Goal: Information Seeking & Learning: Get advice/opinions

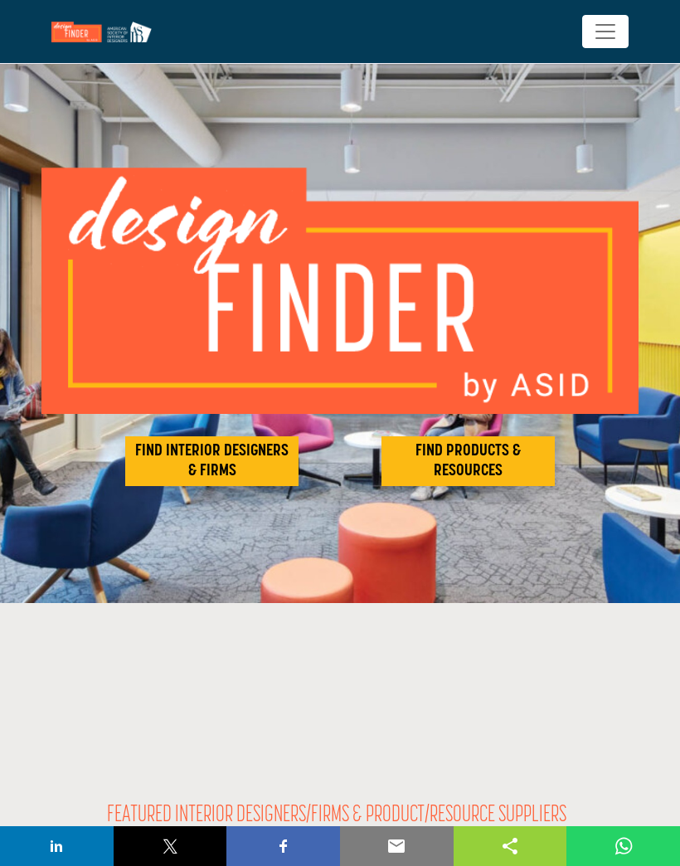
click at [241, 470] on h2 "FIND INTERIOR DESIGNERS & FIRMS" at bounding box center [211, 461] width 163 height 40
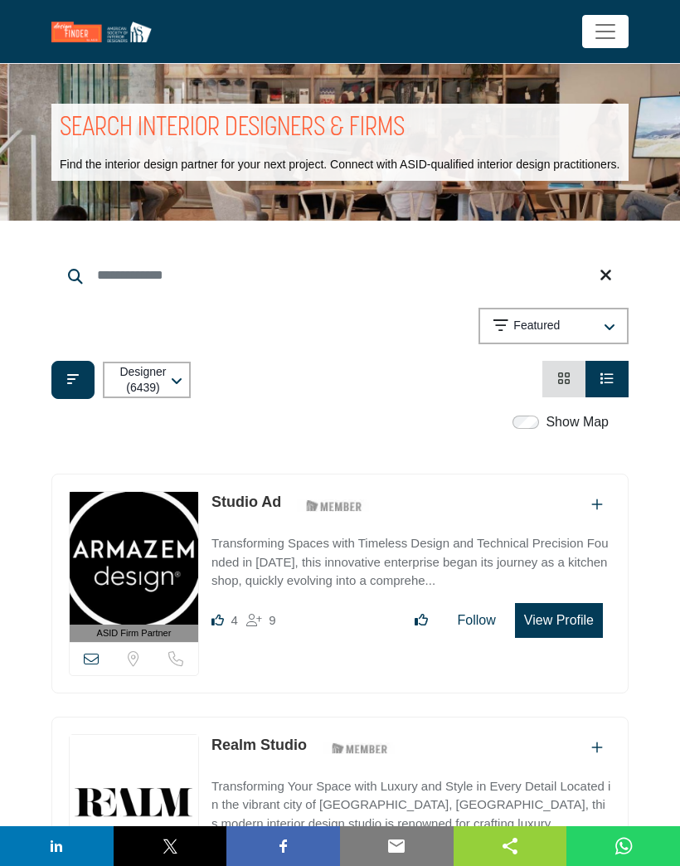
click at [614, 32] on span "Toggle navigation" at bounding box center [605, 31] width 25 height 25
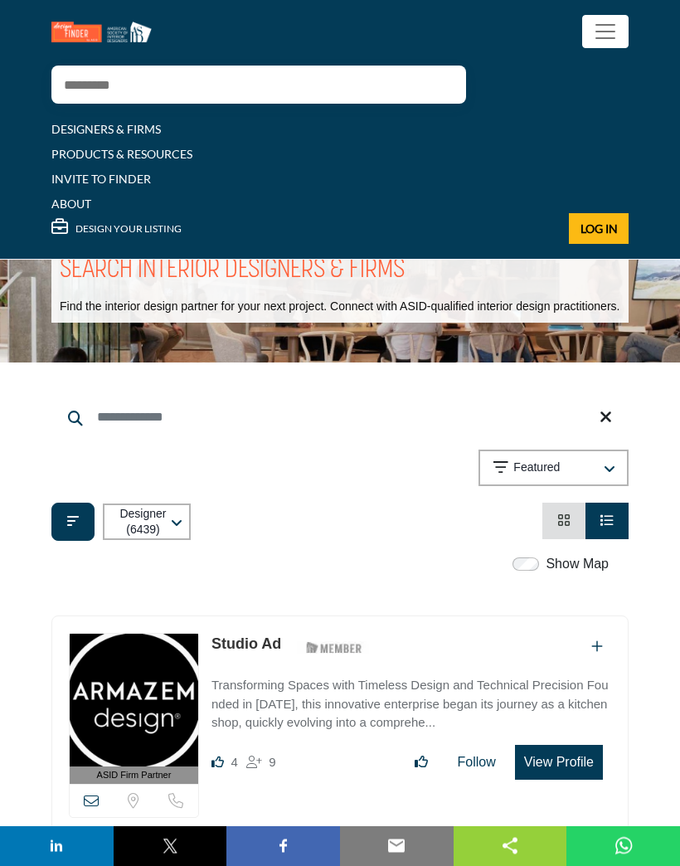
scroll to position [54, 0]
click at [72, 528] on icon "Filter categories" at bounding box center [73, 520] width 12 height 13
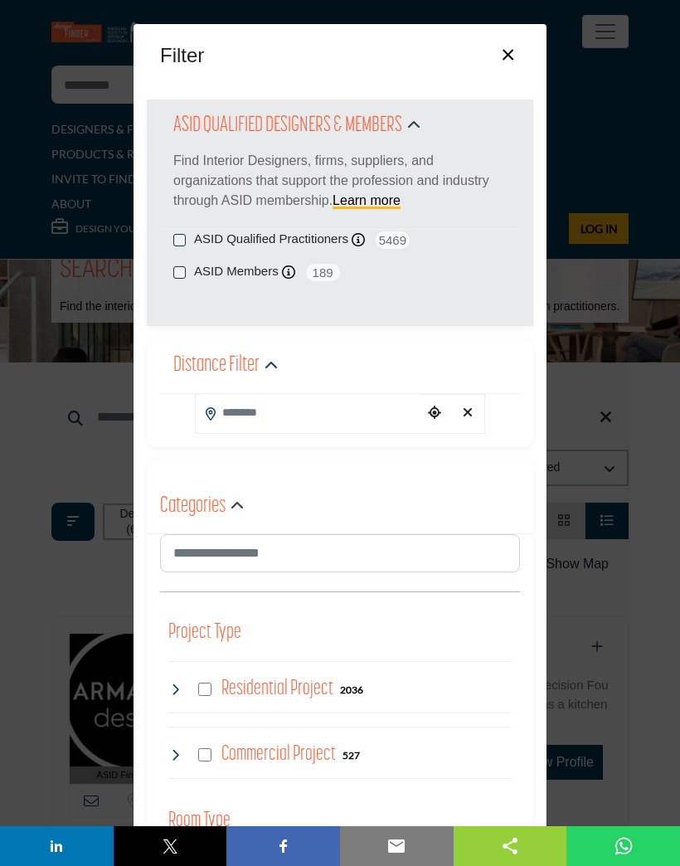
click at [354, 421] on input "Search Location" at bounding box center [309, 412] width 227 height 37
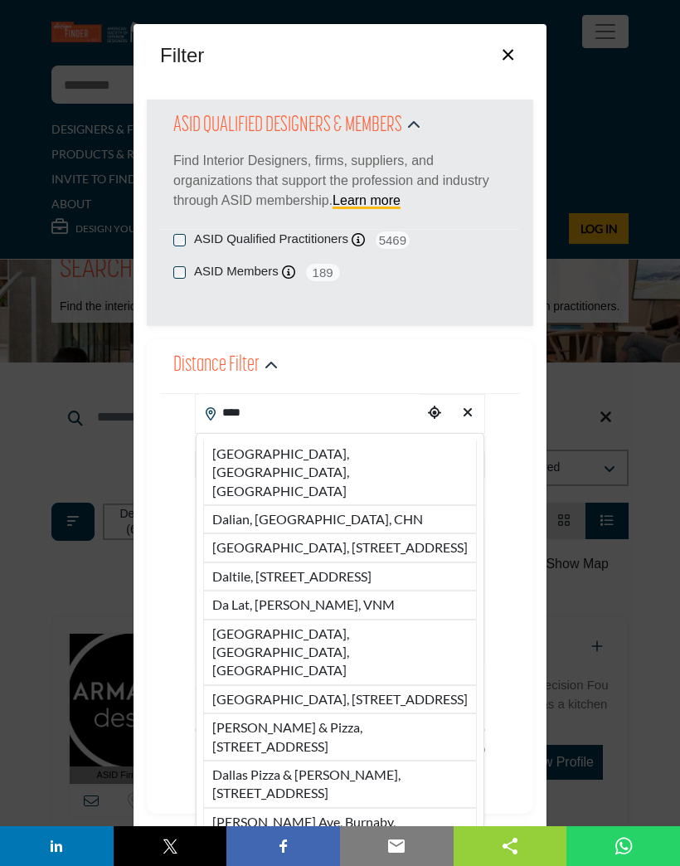
click at [300, 454] on li "Dallas, TX, USA" at bounding box center [340, 473] width 274 height 65
type input "**********"
type input "***"
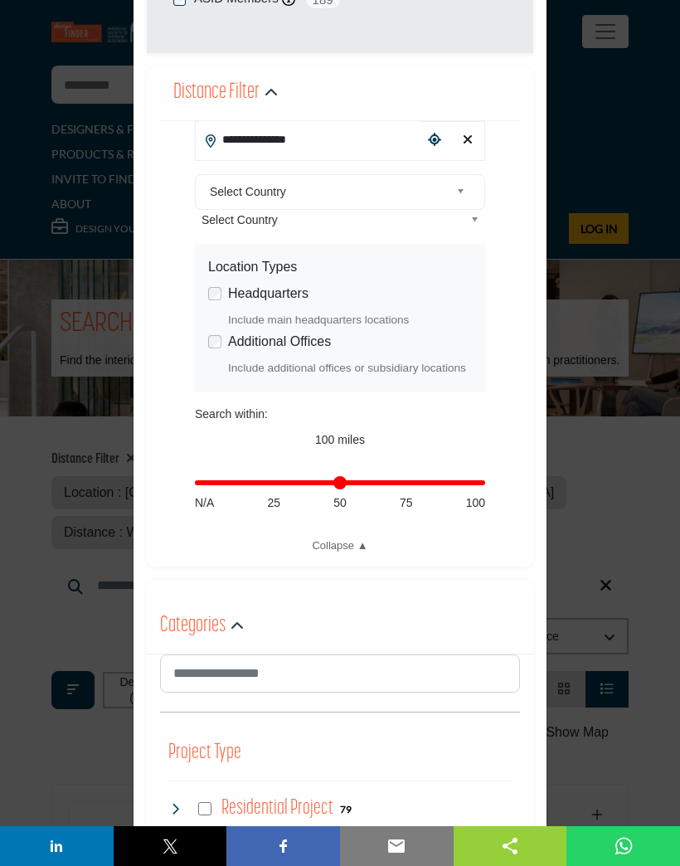
scroll to position [274, 0]
click at [495, 488] on div "**********" at bounding box center [340, 336] width 334 height 433
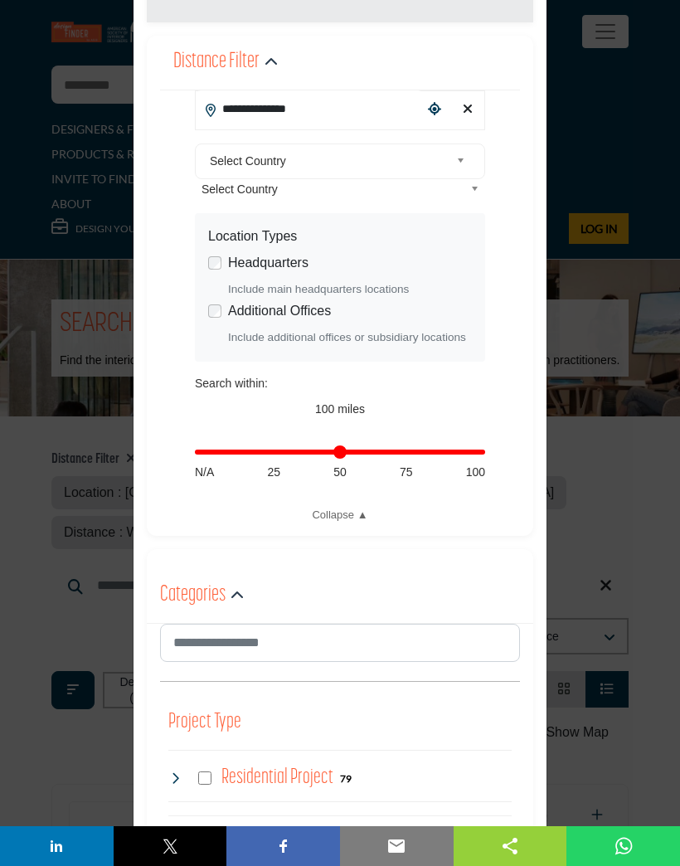
scroll to position [320, 0]
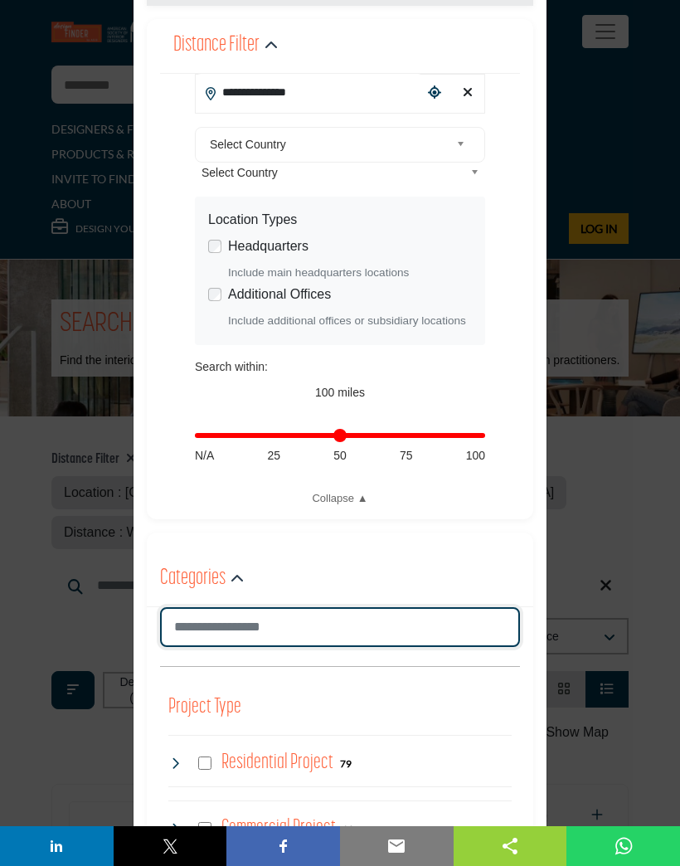
click at [351, 625] on input "Search Category" at bounding box center [340, 627] width 360 height 40
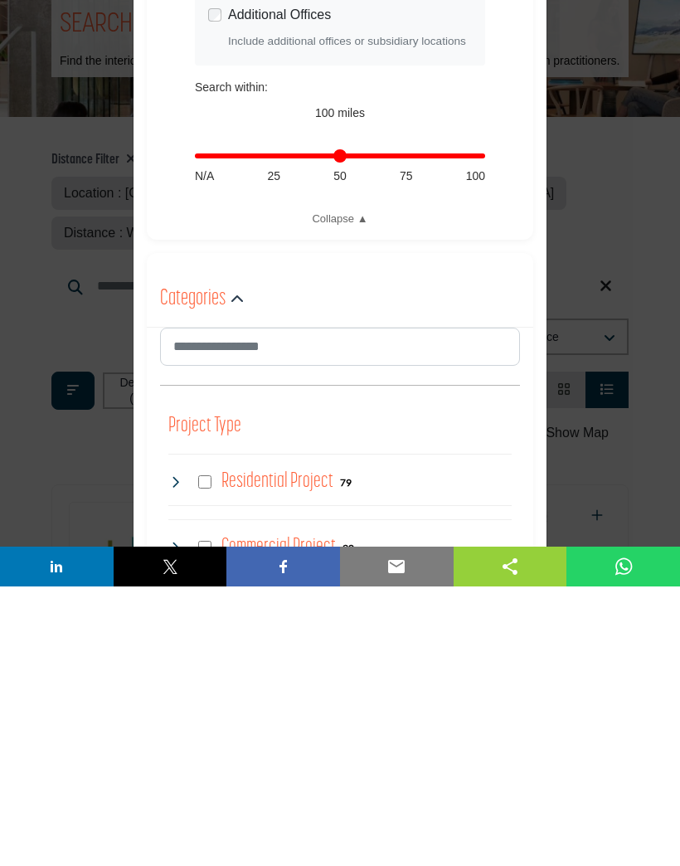
click at [222, 747] on h4 "Residential Project" at bounding box center [278, 761] width 112 height 29
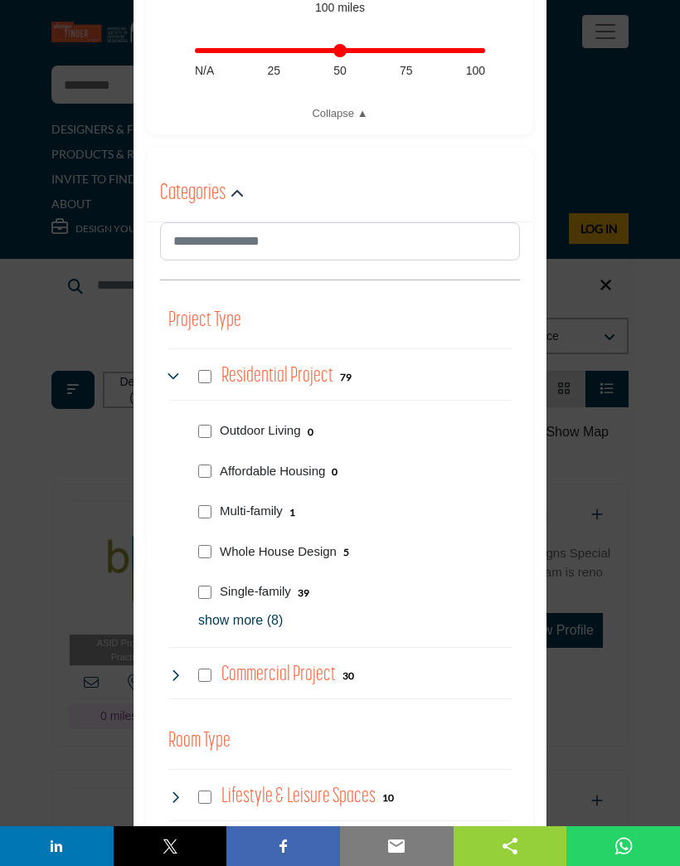
scroll to position [704, 0]
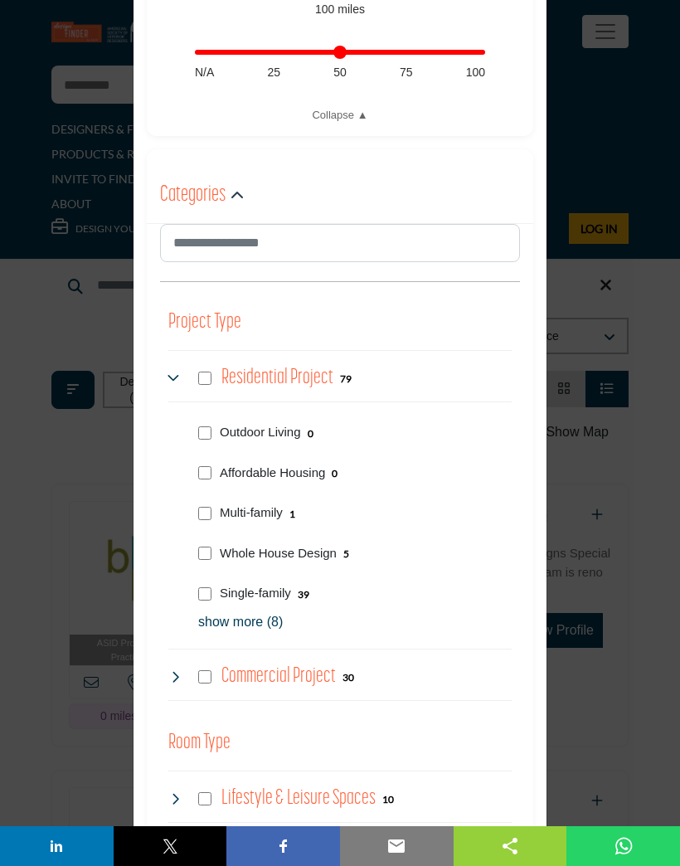
click at [264, 622] on p "show more (8)" at bounding box center [355, 622] width 314 height 20
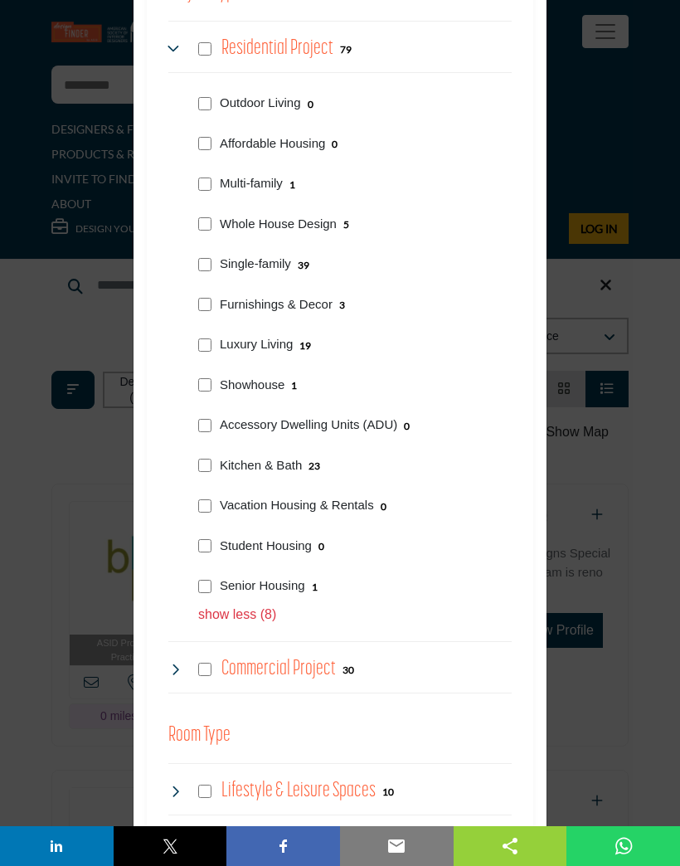
scroll to position [1039, 0]
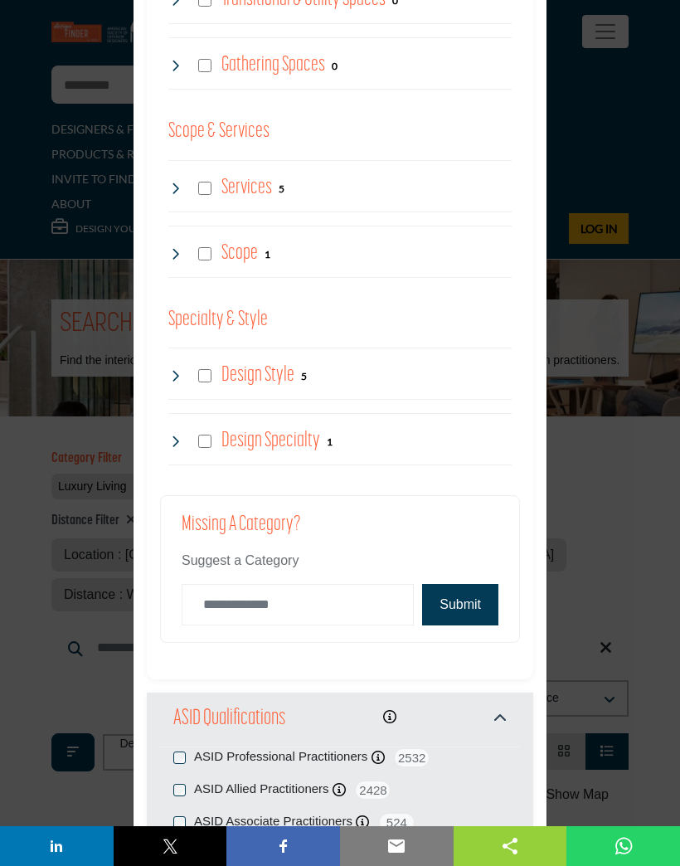
scroll to position [2086, 0]
click at [463, 595] on button "Submit" at bounding box center [460, 605] width 76 height 41
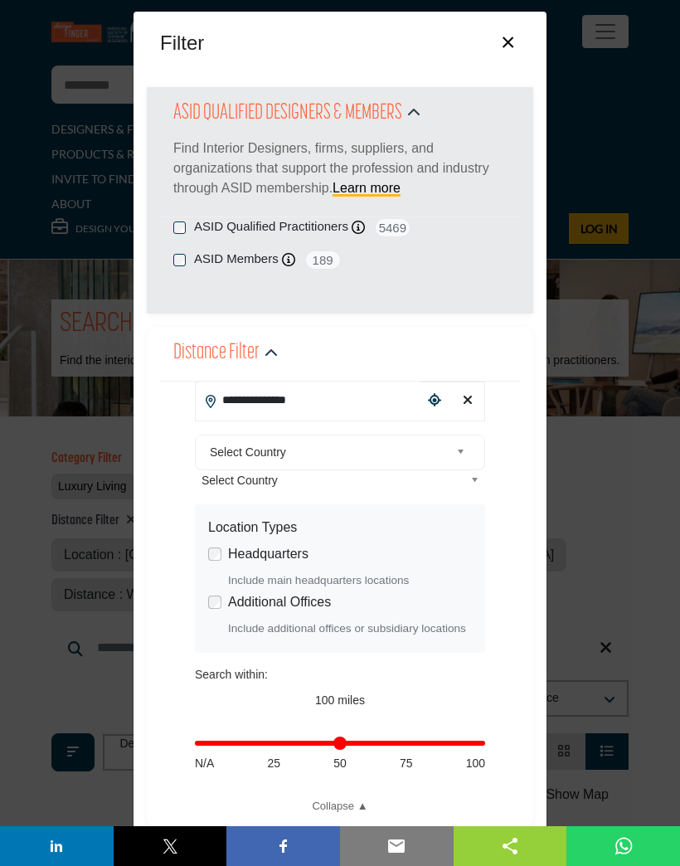
scroll to position [13, 0]
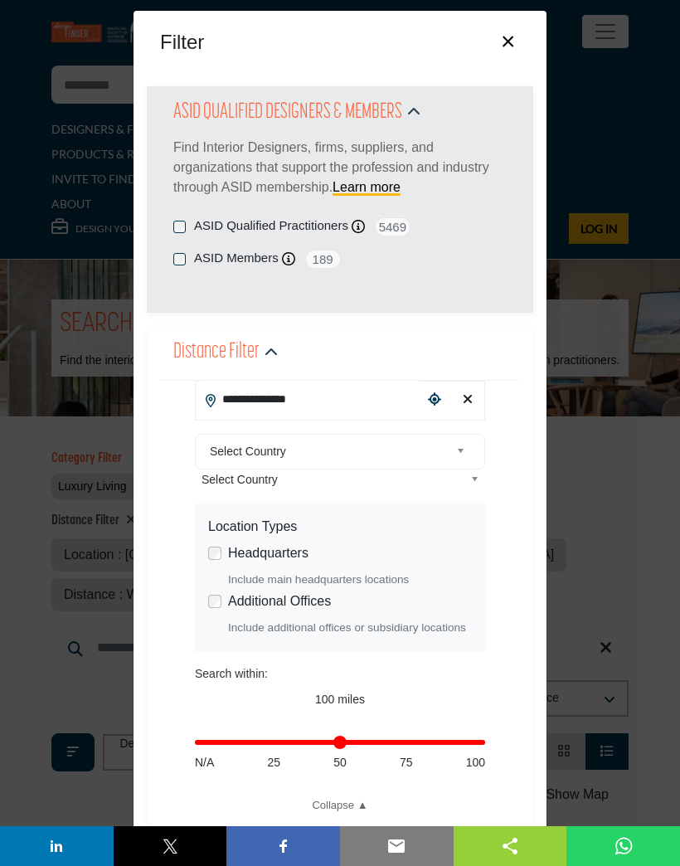
click at [362, 239] on span "ASID Qualified Practitioner who validates work and experience to hold an ASID d…" at bounding box center [420, 269] width 166 height 60
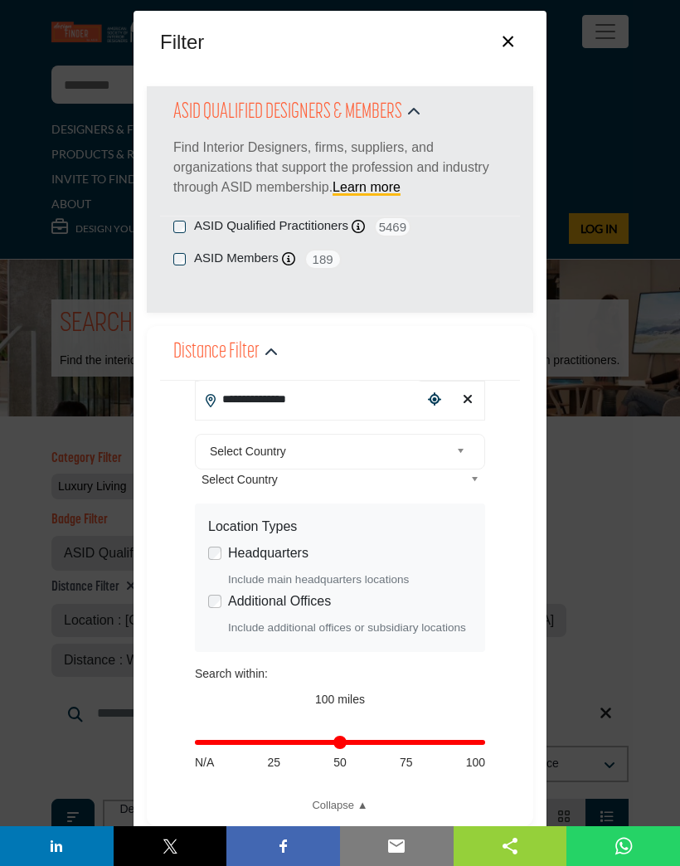
click at [293, 265] on div "ASID Member who supports and impacts the Interior Design industry." at bounding box center [288, 260] width 13 height 19
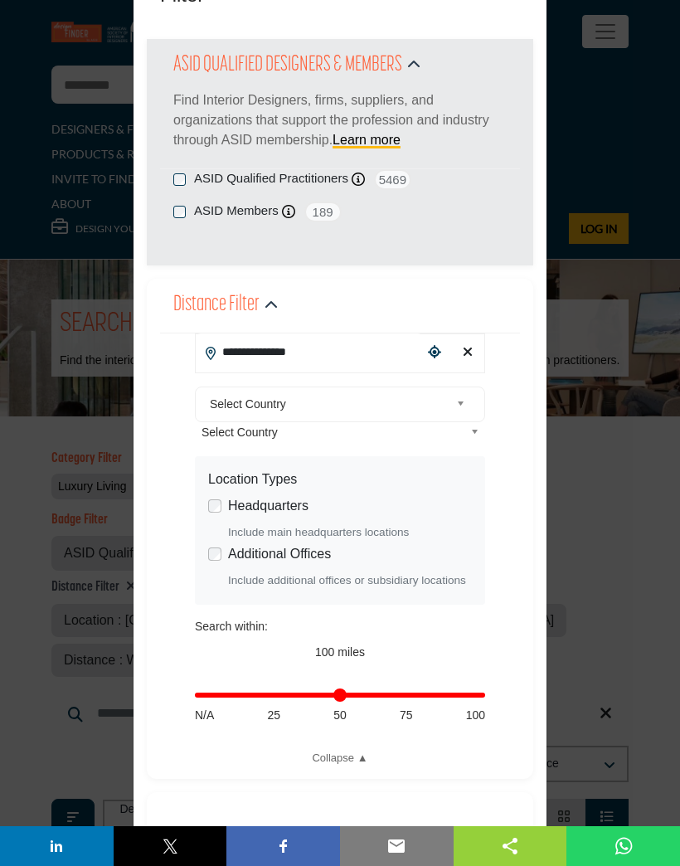
scroll to position [61, 0]
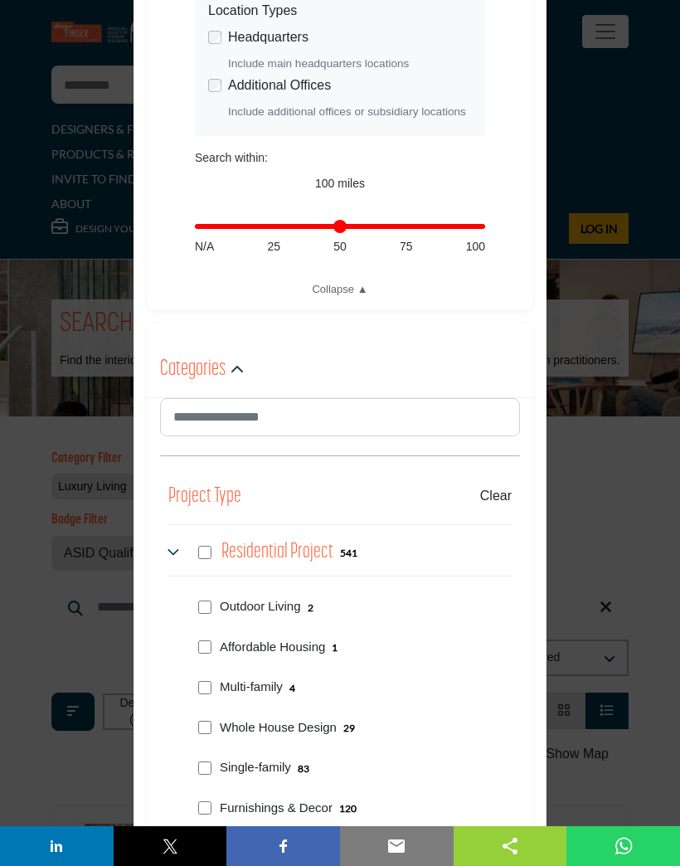
scroll to position [528, 0]
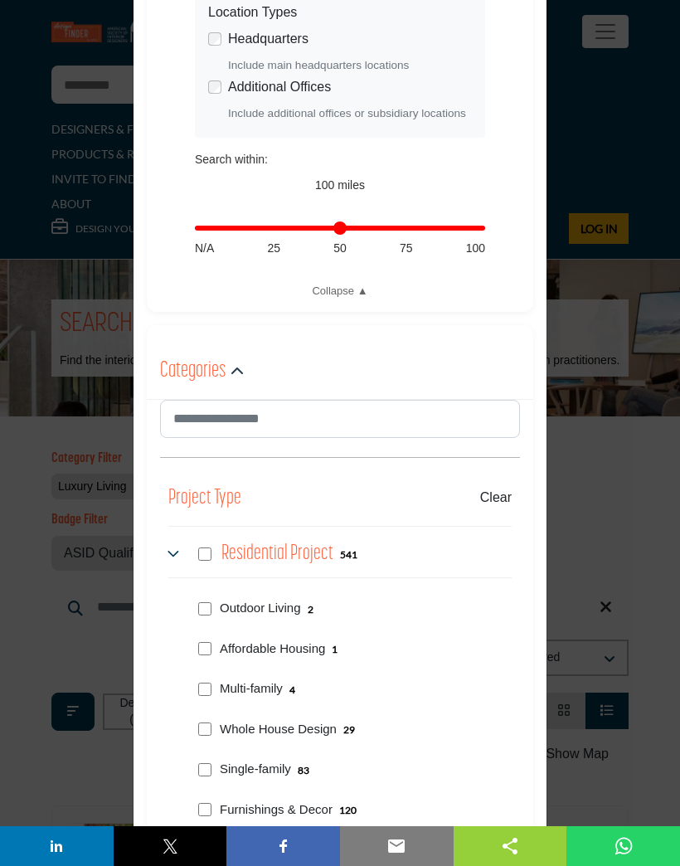
click at [482, 230] on input "Distance in miles" at bounding box center [340, 228] width 290 height 3
click at [428, 228] on input "Distance in miles" at bounding box center [340, 228] width 290 height 3
click at [416, 229] on input "Distance in miles" at bounding box center [340, 228] width 290 height 3
click at [212, 290] on link "Collapse ▲" at bounding box center [340, 291] width 290 height 17
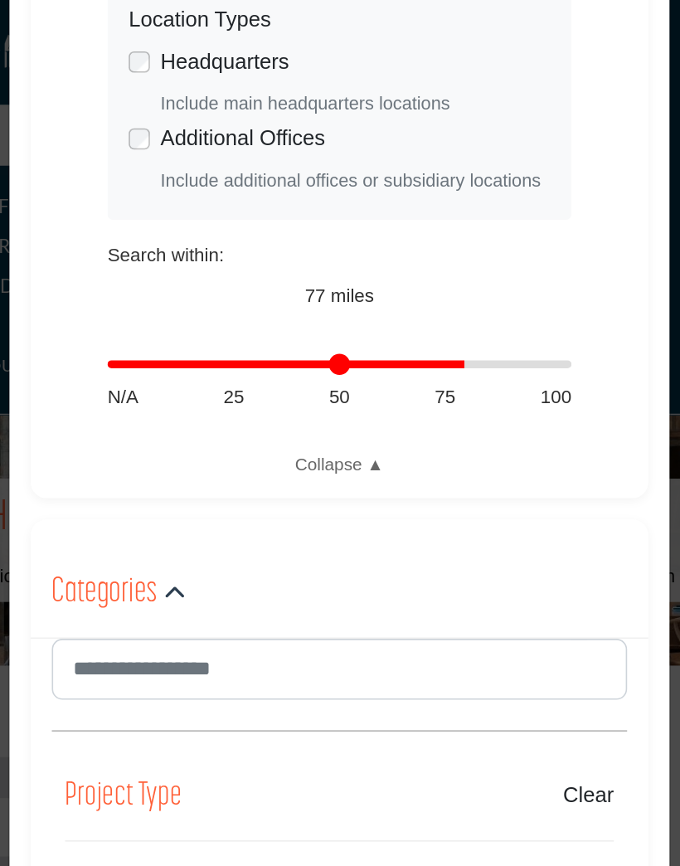
click at [251, 227] on input "Distance in miles" at bounding box center [340, 228] width 290 height 3
click at [267, 241] on div "N/A 25 50 75 100" at bounding box center [340, 248] width 290 height 17
click at [234, 229] on input "Distance in miles" at bounding box center [340, 228] width 290 height 3
click at [219, 229] on input "Distance in miles" at bounding box center [340, 228] width 290 height 3
click at [233, 230] on input "Distance in miles" at bounding box center [340, 228] width 290 height 3
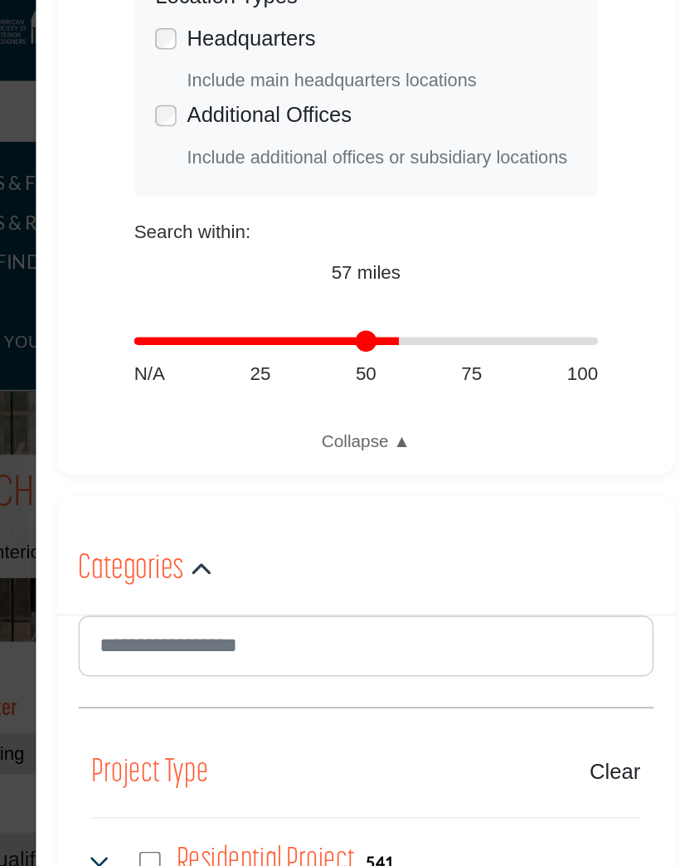
type input "**"
click at [231, 227] on input "Distance in miles" at bounding box center [340, 228] width 290 height 3
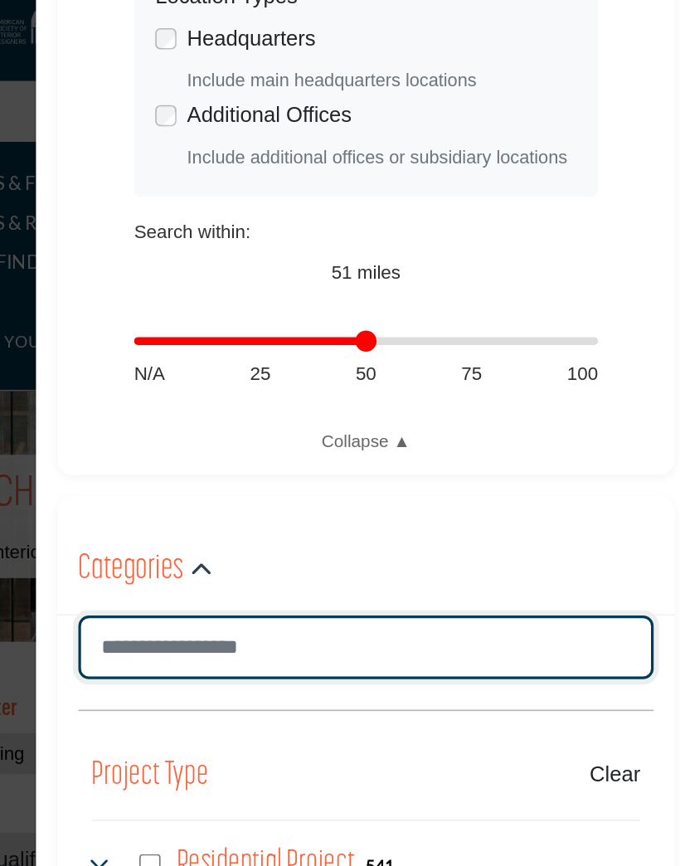
click at [277, 403] on input "Search Category" at bounding box center [340, 420] width 360 height 40
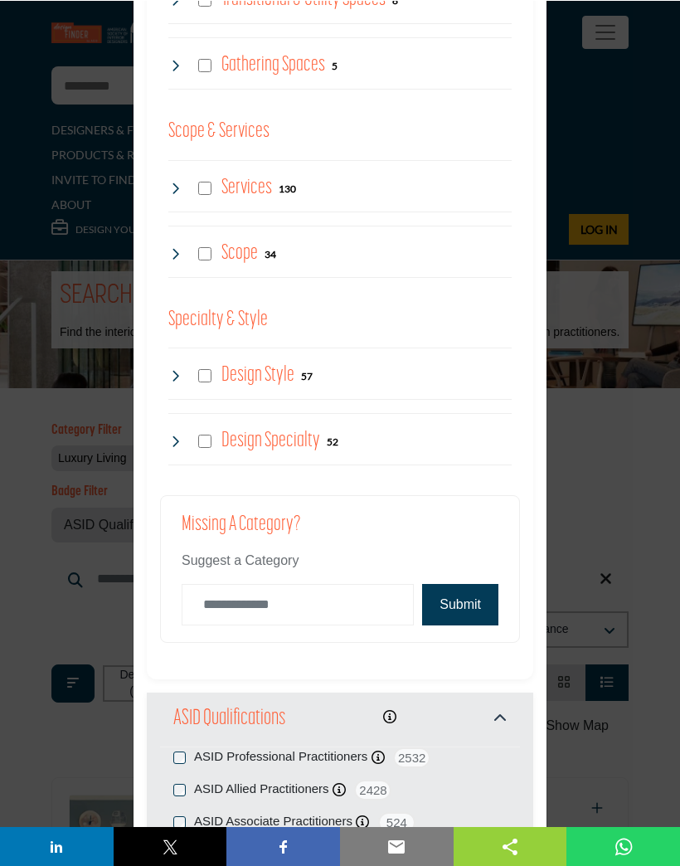
scroll to position [2086, 0]
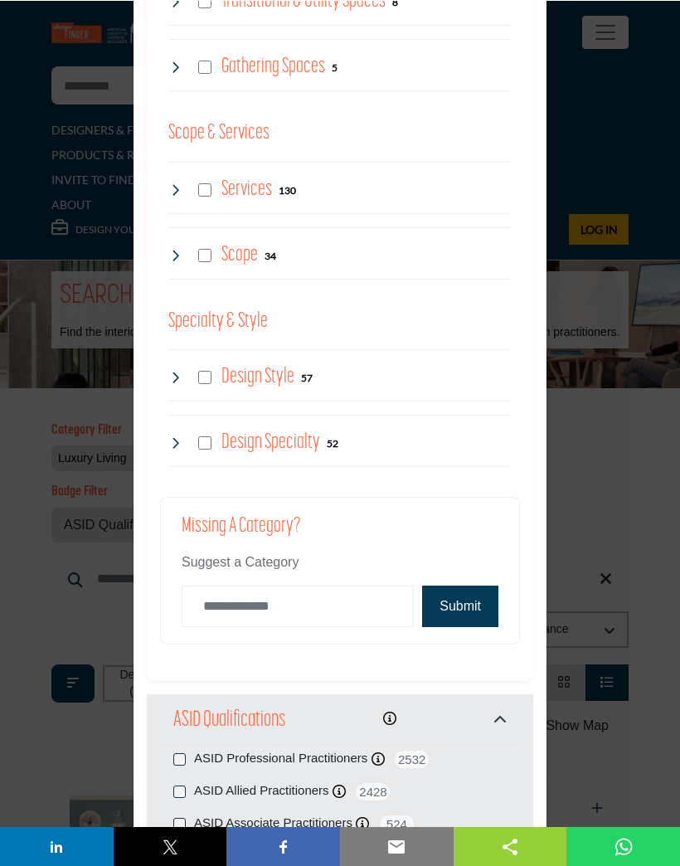
click at [466, 598] on button "Submit" at bounding box center [460, 605] width 76 height 41
click at [369, 790] on span "2428" at bounding box center [372, 791] width 37 height 21
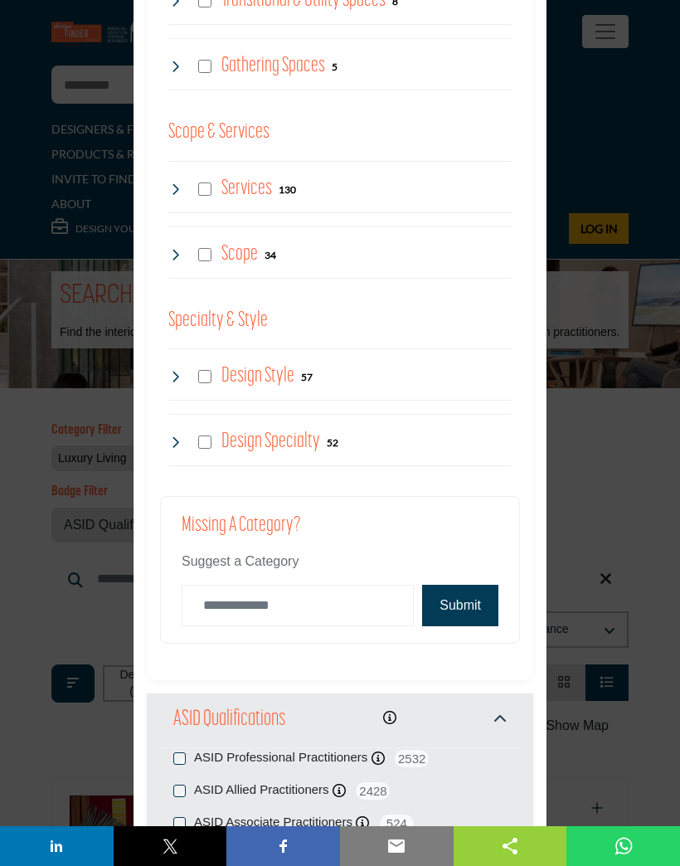
click at [366, 817] on icon at bounding box center [362, 823] width 13 height 13
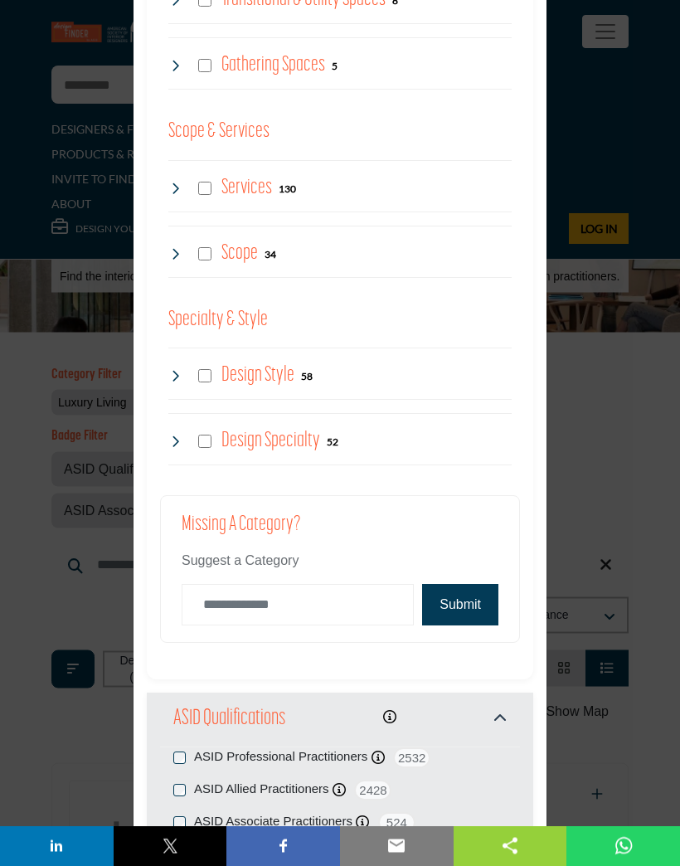
scroll to position [85, 0]
click at [369, 817] on icon at bounding box center [362, 823] width 13 height 13
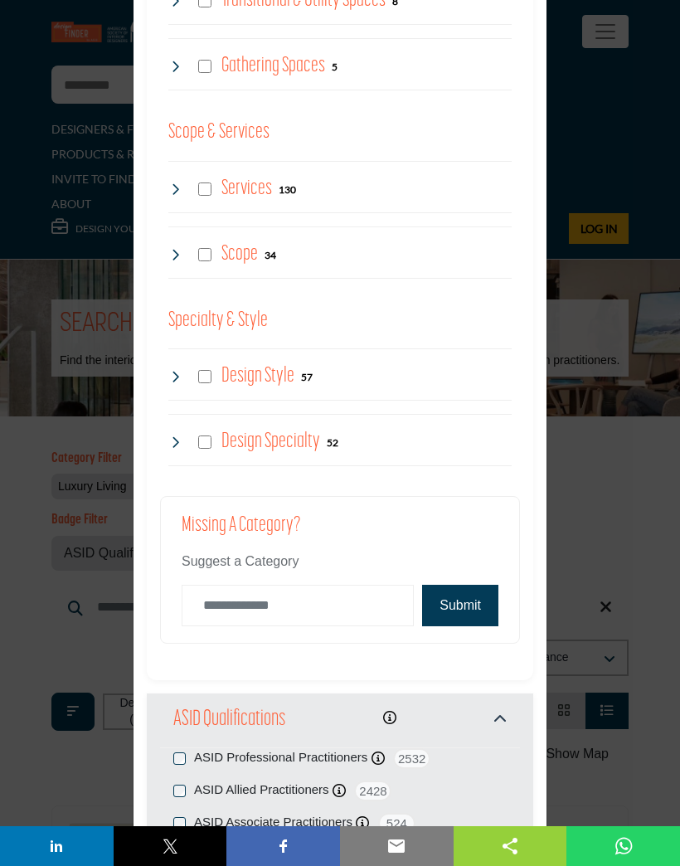
click at [345, 784] on icon at bounding box center [339, 790] width 13 height 13
click at [381, 752] on icon at bounding box center [378, 758] width 13 height 13
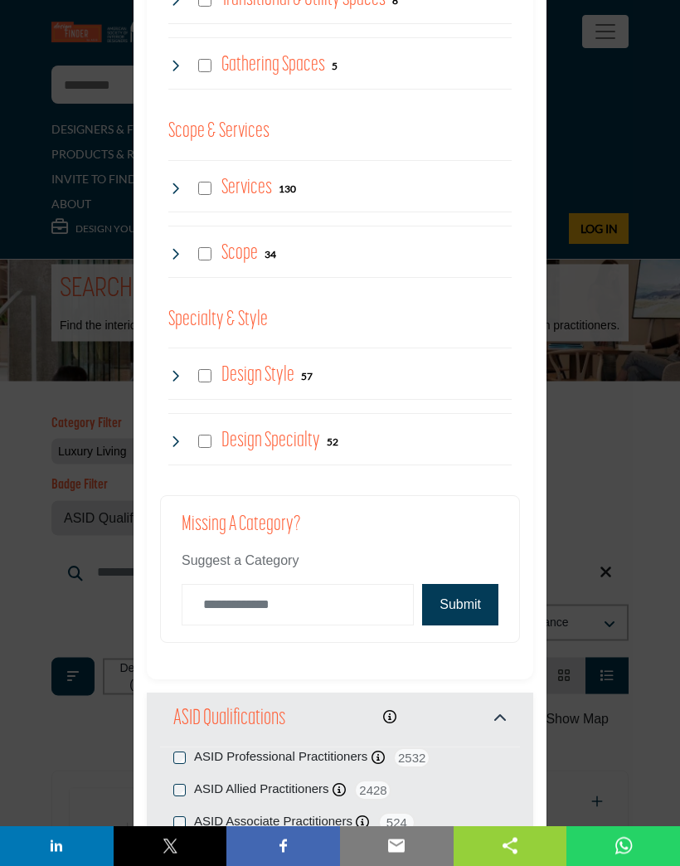
scroll to position [36, 0]
click at [191, 781] on div "ASID Allied Practitioners ASID Allied Practitioners have successfully completed…" at bounding box center [340, 791] width 334 height 21
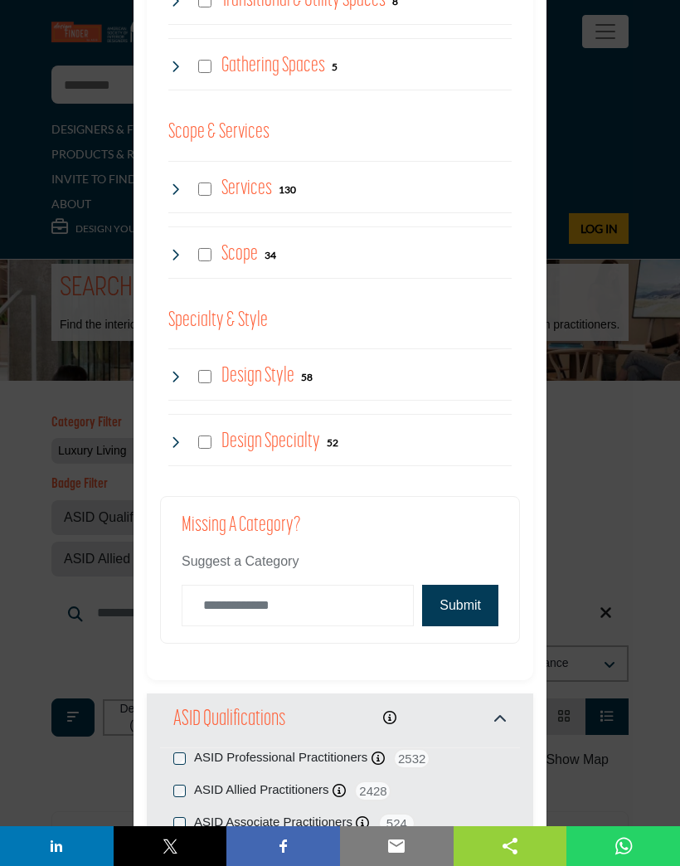
click at [369, 817] on icon at bounding box center [362, 823] width 13 height 13
click at [188, 813] on div "ASID Associate Practitioners ASID Associate Practitioners have a degree in any …" at bounding box center [340, 823] width 334 height 21
click at [287, 593] on input "Category Name" at bounding box center [298, 605] width 232 height 41
click at [302, 604] on input "Category Name" at bounding box center [298, 605] width 232 height 41
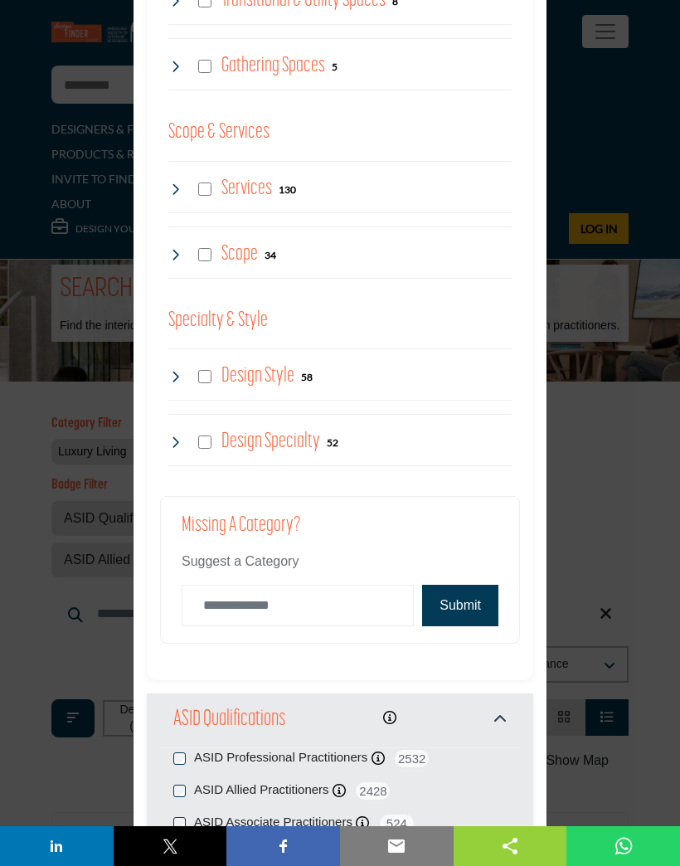
click at [470, 367] on div "Design Style 58" at bounding box center [340, 375] width 344 height 52
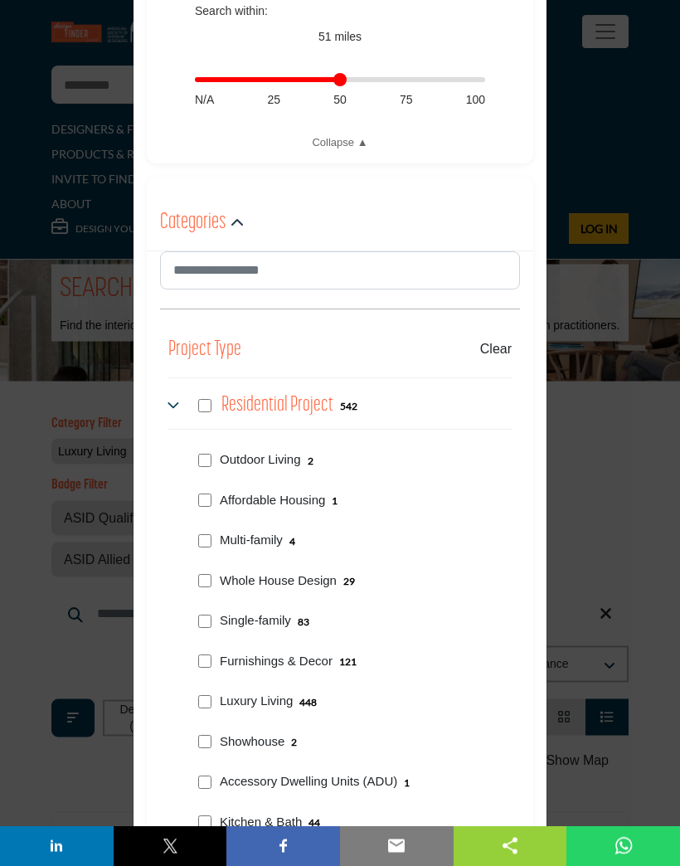
scroll to position [664, 0]
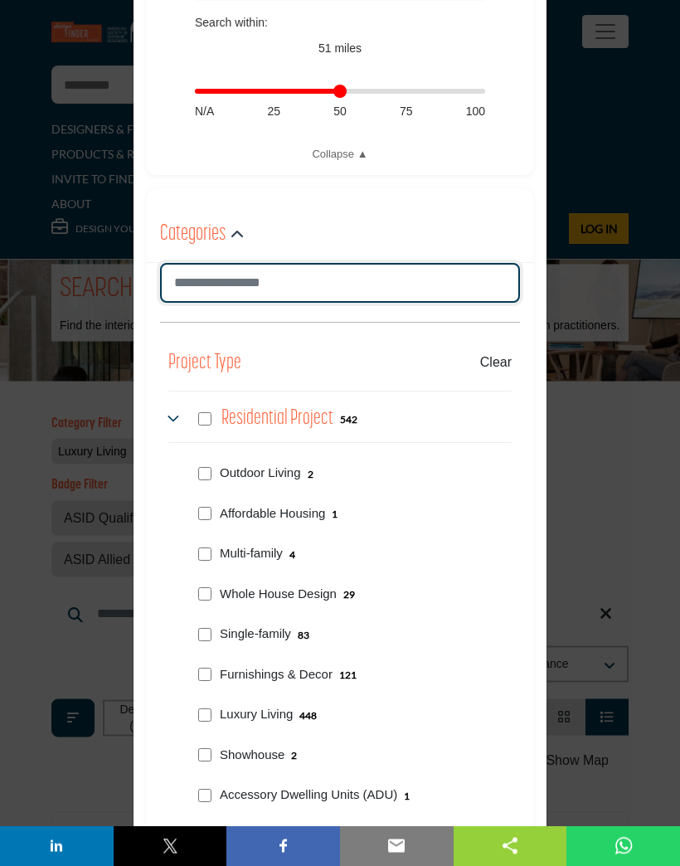
click at [463, 298] on input "Search Category" at bounding box center [340, 284] width 360 height 40
click at [265, 296] on input "Search Category" at bounding box center [340, 284] width 360 height 40
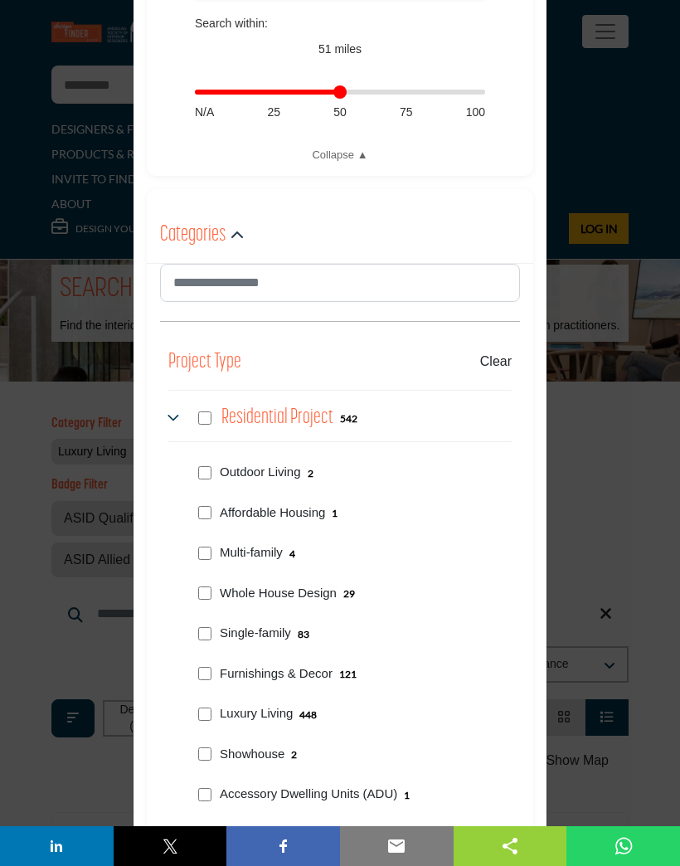
click at [378, 347] on div "Project Type Clear" at bounding box center [340, 363] width 344 height 32
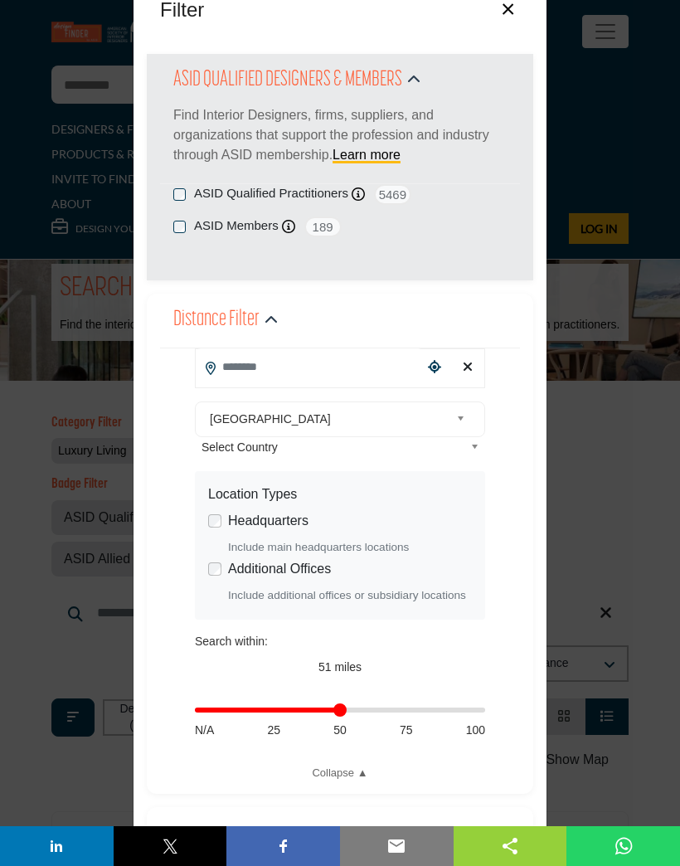
scroll to position [46, 0]
click at [346, 372] on input "Search Location" at bounding box center [309, 366] width 227 height 37
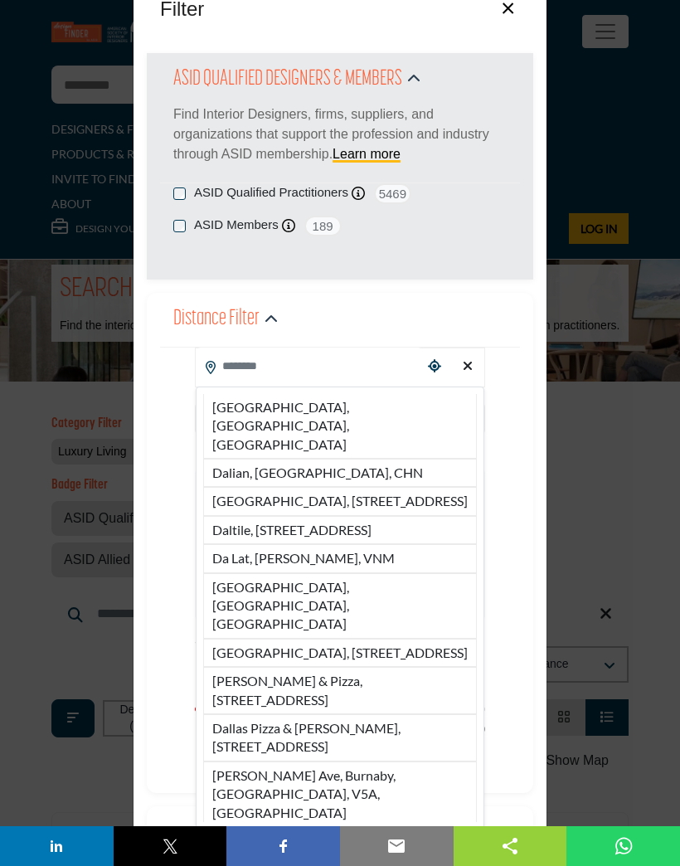
click at [303, 409] on li "Dallas, TX, USA" at bounding box center [340, 426] width 274 height 65
type input "**********"
type input "***"
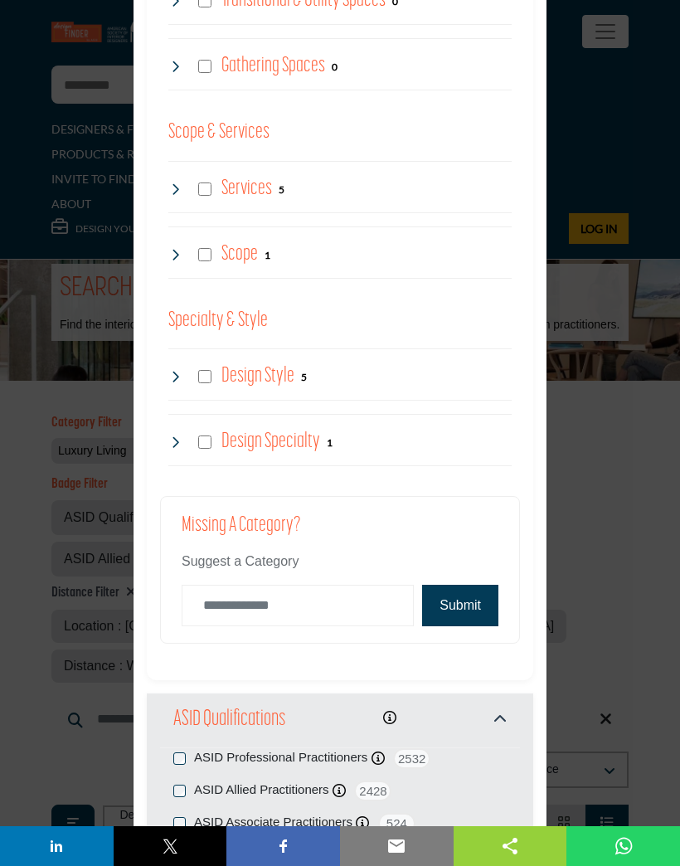
scroll to position [2086, 0]
click at [458, 605] on button "Submit" at bounding box center [460, 605] width 76 height 41
click at [577, 54] on div "Filter × ASID QUALIFIED DESIGNERS & MEMBERS Find Interior Designers, firms, sup…" at bounding box center [340, 433] width 680 height 866
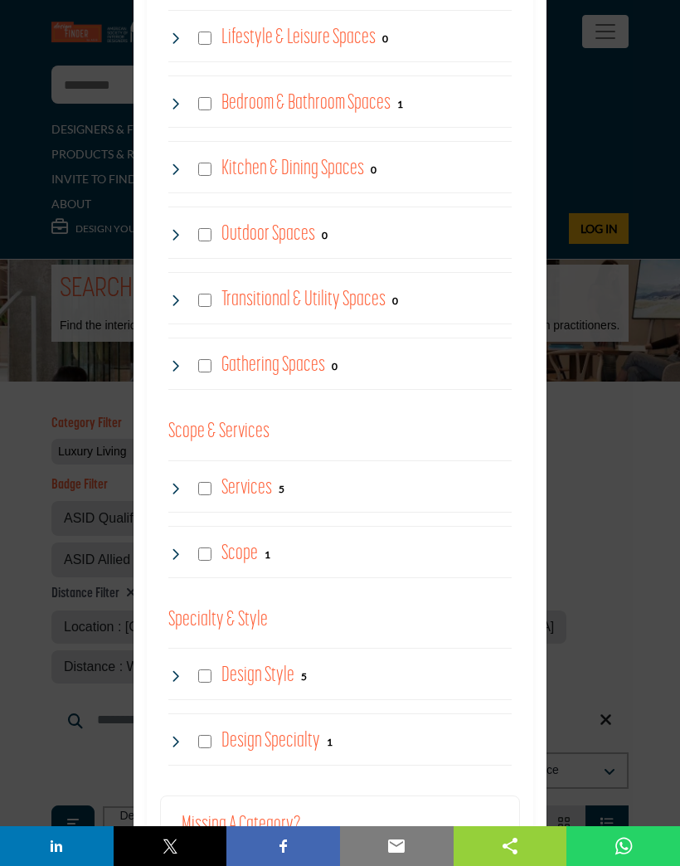
scroll to position [1791, 0]
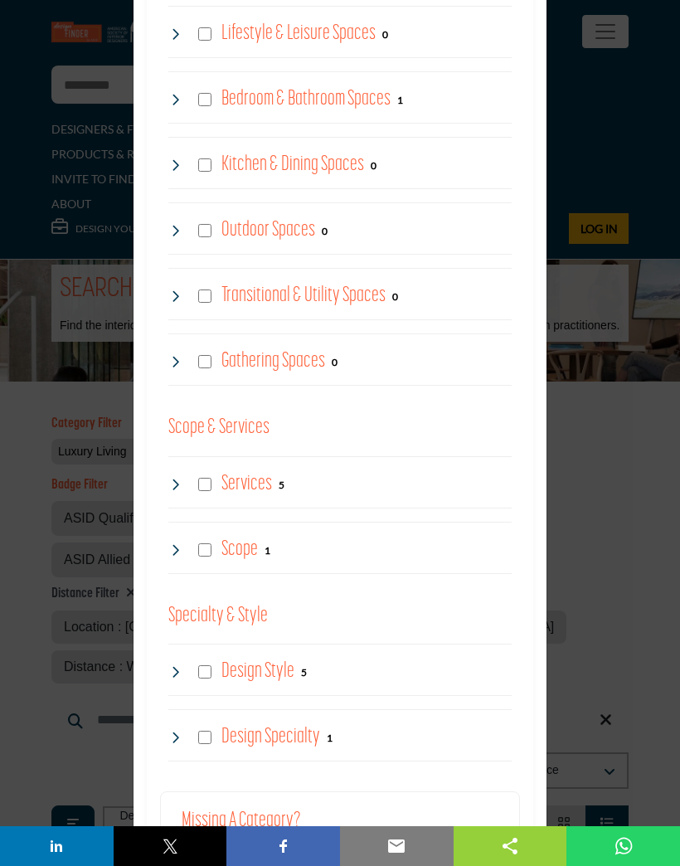
click at [257, 480] on h4 "Services" at bounding box center [247, 484] width 51 height 29
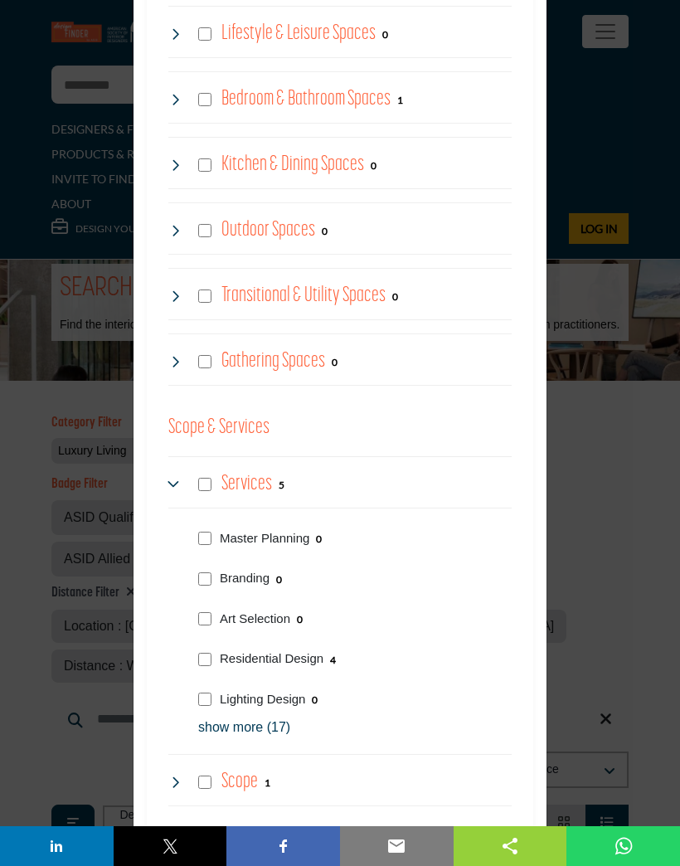
click at [220, 650] on p "Residential Design" at bounding box center [272, 659] width 104 height 19
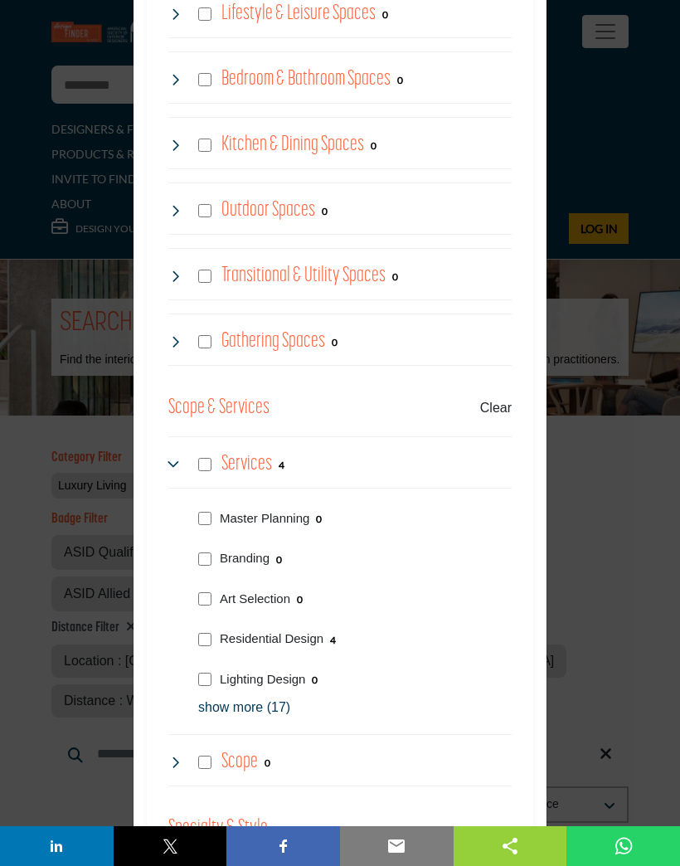
scroll to position [1843, 0]
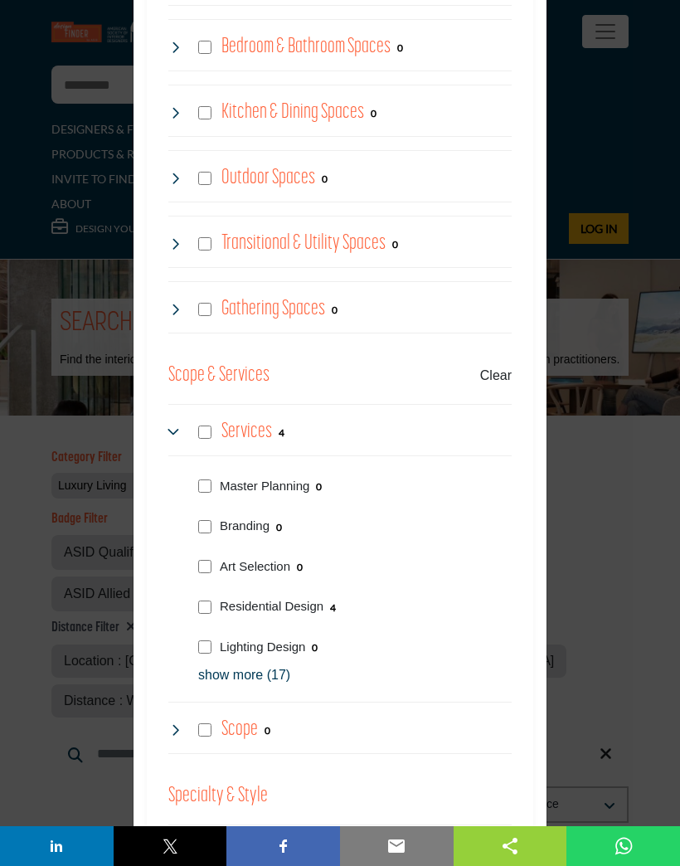
click at [247, 721] on h4 "Scope" at bounding box center [240, 729] width 37 height 29
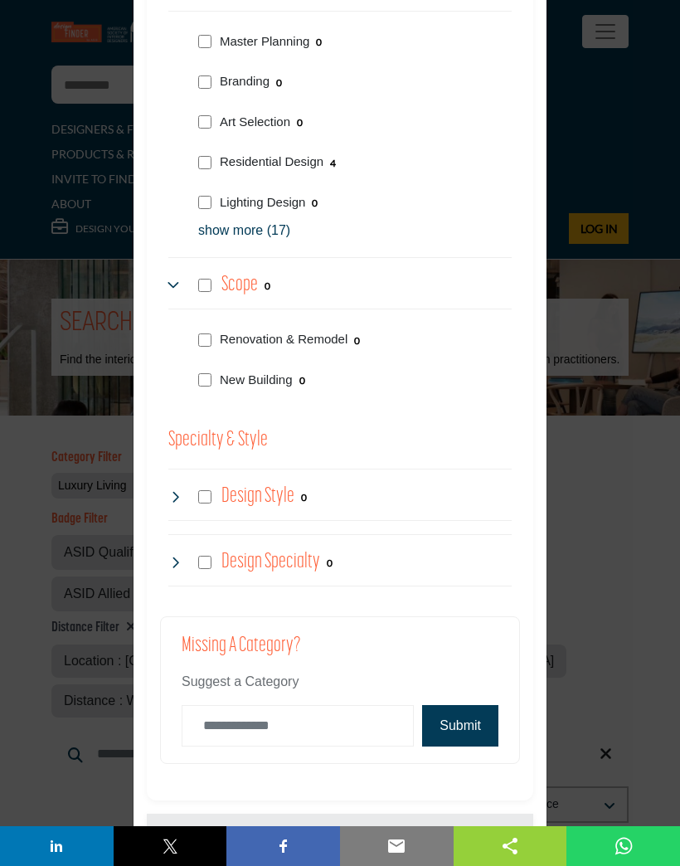
scroll to position [2289, 0]
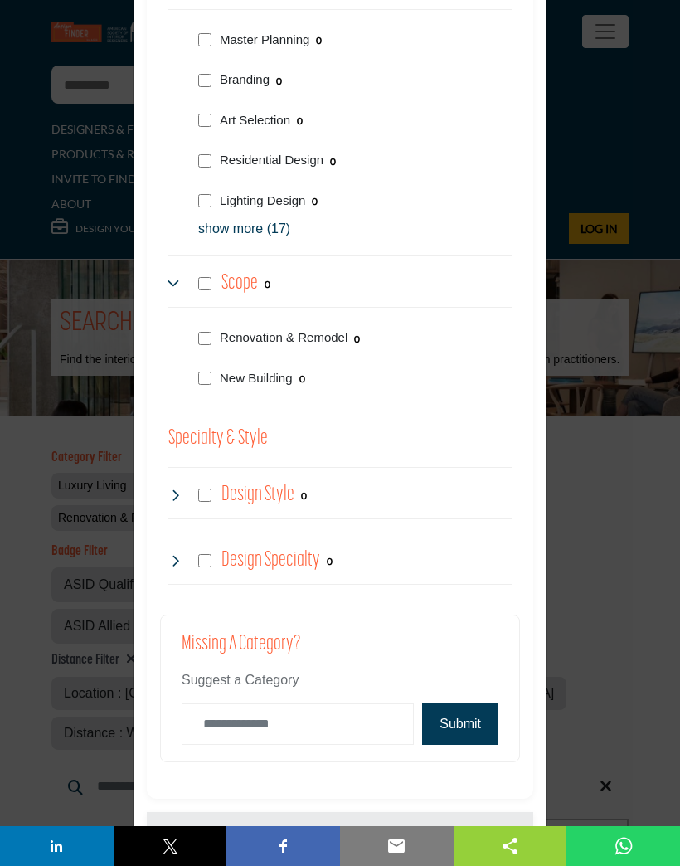
click at [288, 492] on h4 "Design Style" at bounding box center [258, 494] width 73 height 29
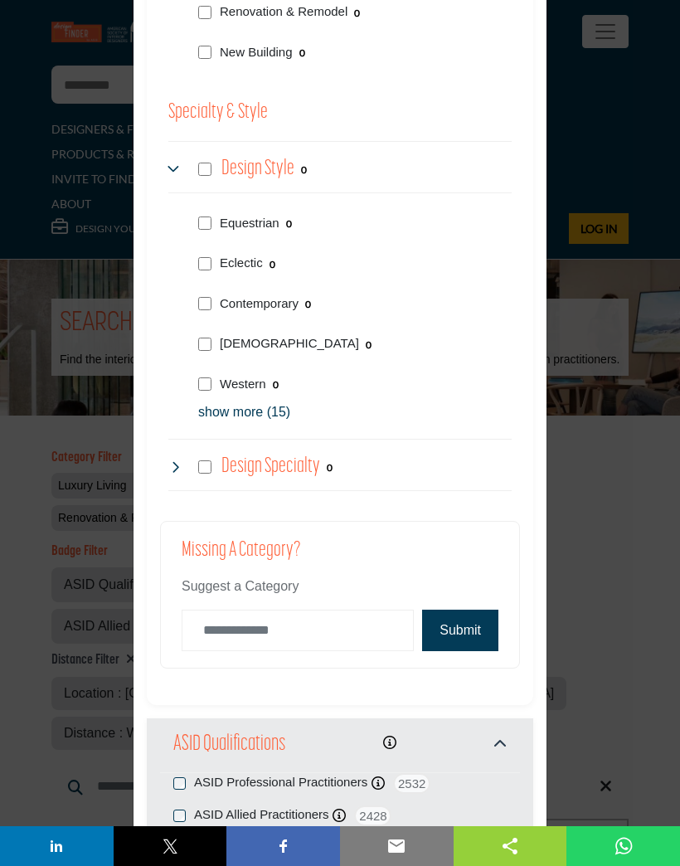
scroll to position [2615, 0]
click at [299, 460] on h4 "Design Specialty" at bounding box center [271, 467] width 99 height 29
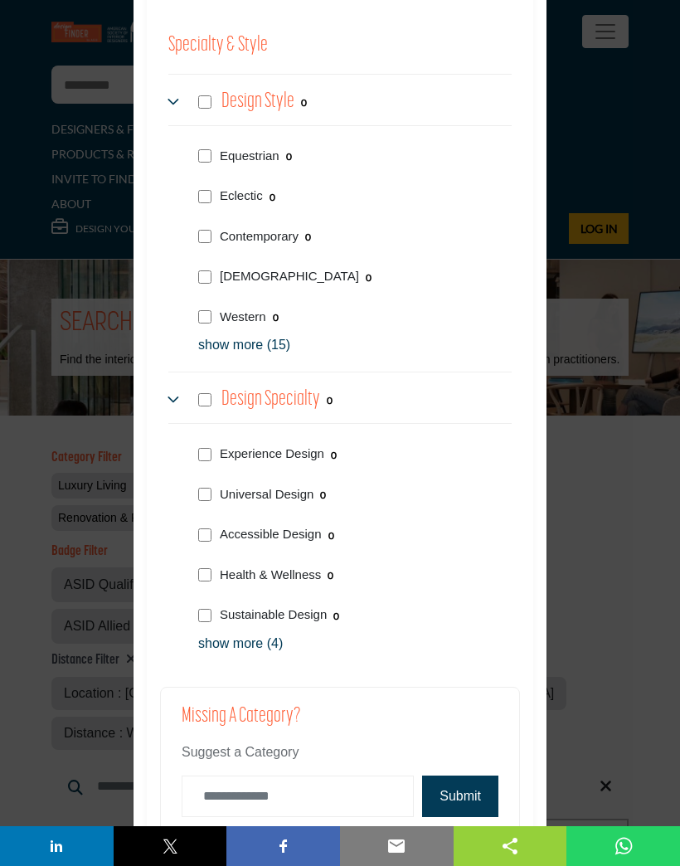
scroll to position [2688, 0]
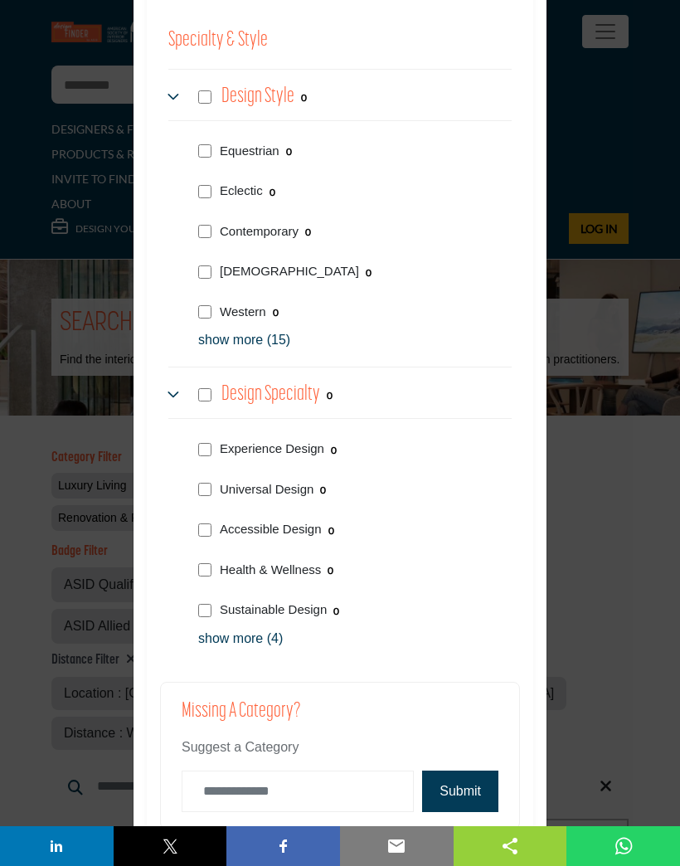
click at [436, 629] on p "show more (4)" at bounding box center [355, 639] width 314 height 20
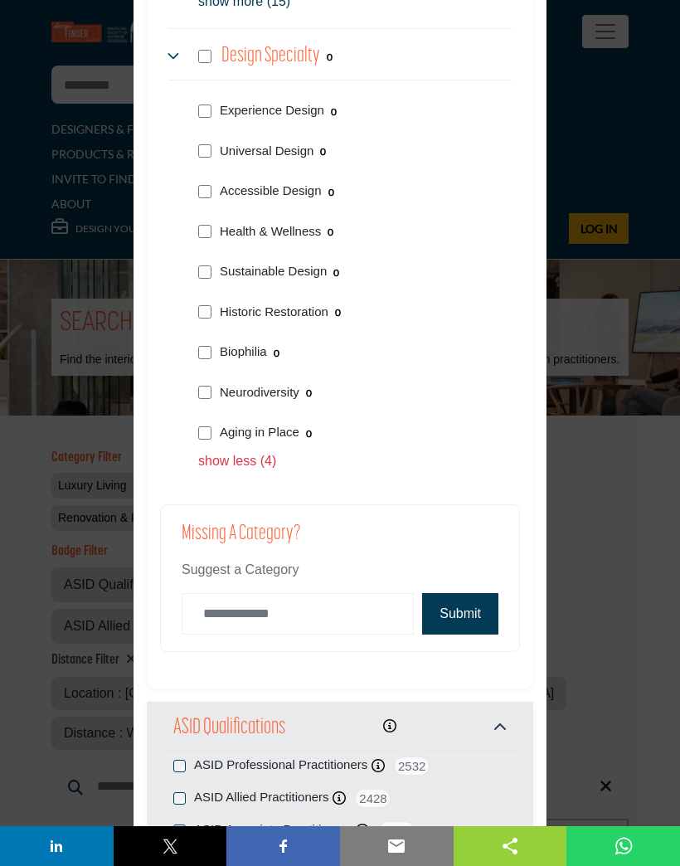
scroll to position [3026, 0]
click at [466, 594] on button "Submit" at bounding box center [460, 614] width 76 height 41
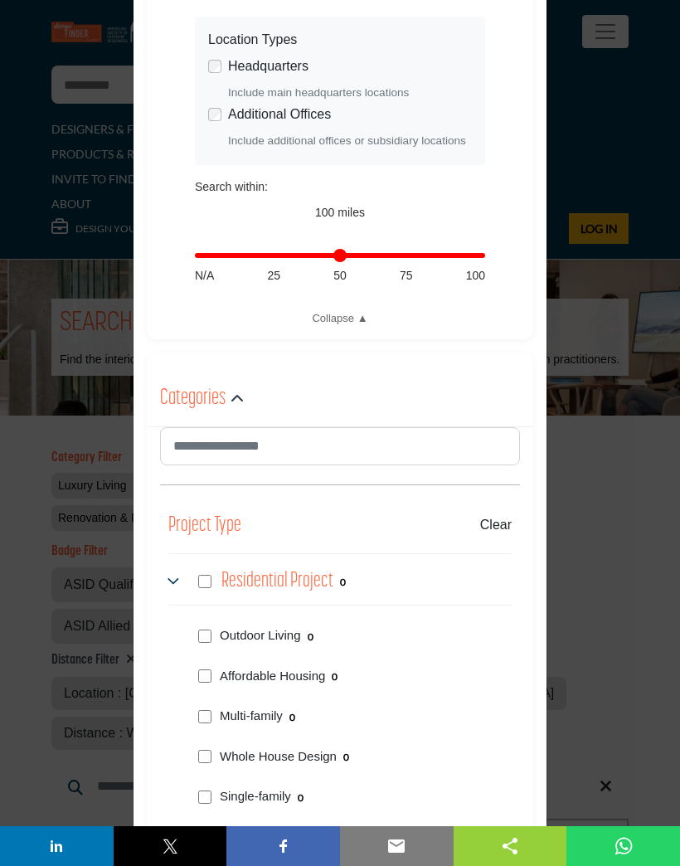
scroll to position [511, 0]
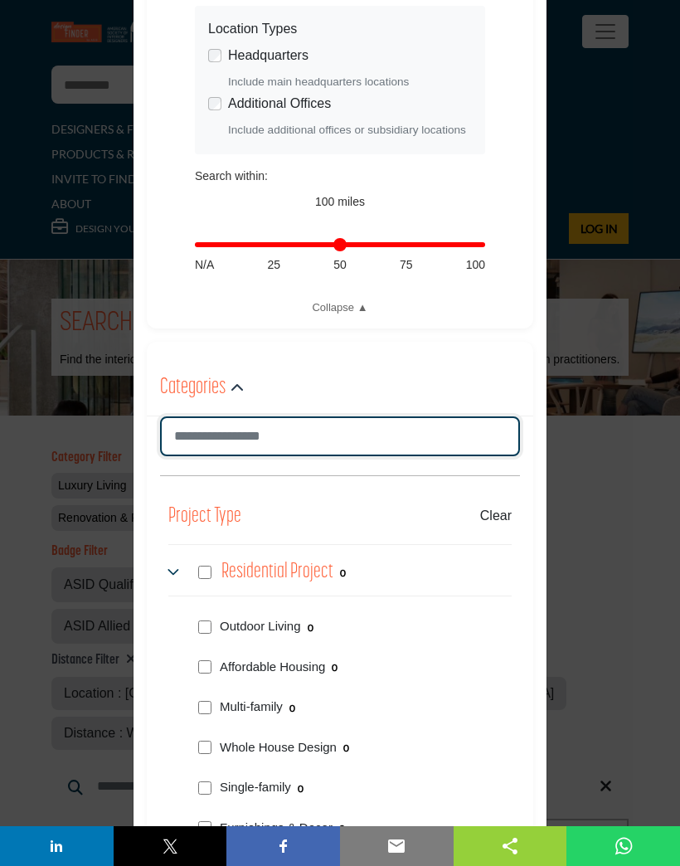
click at [273, 445] on input "Search Category" at bounding box center [340, 437] width 360 height 40
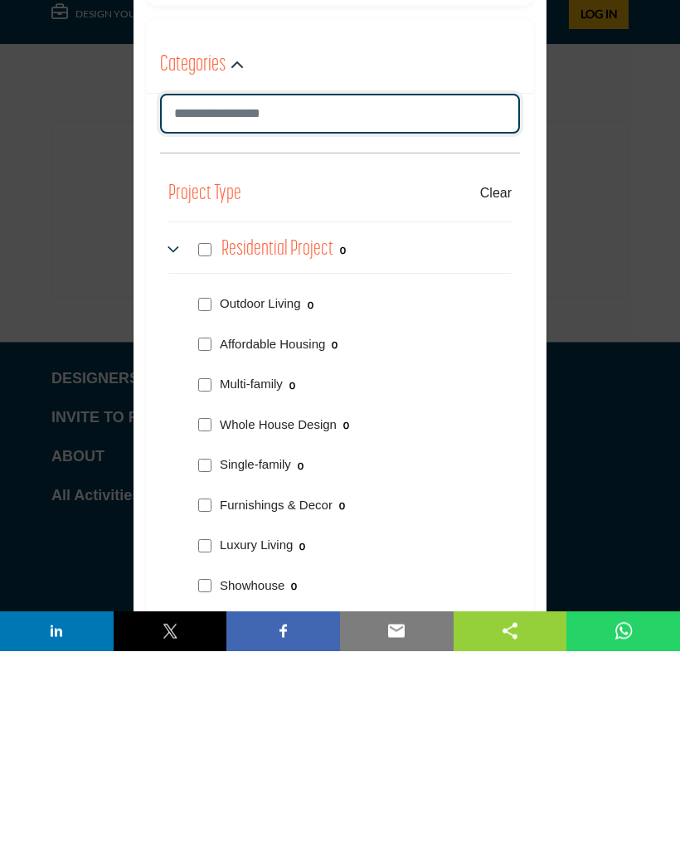
scroll to position [710, 0]
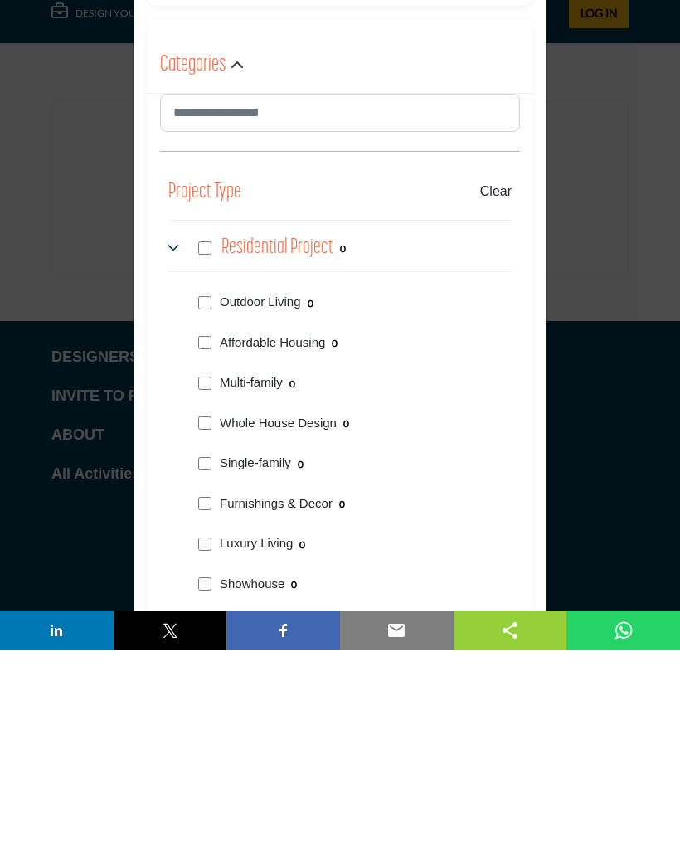
click at [494, 397] on buton "Clear" at bounding box center [496, 407] width 32 height 20
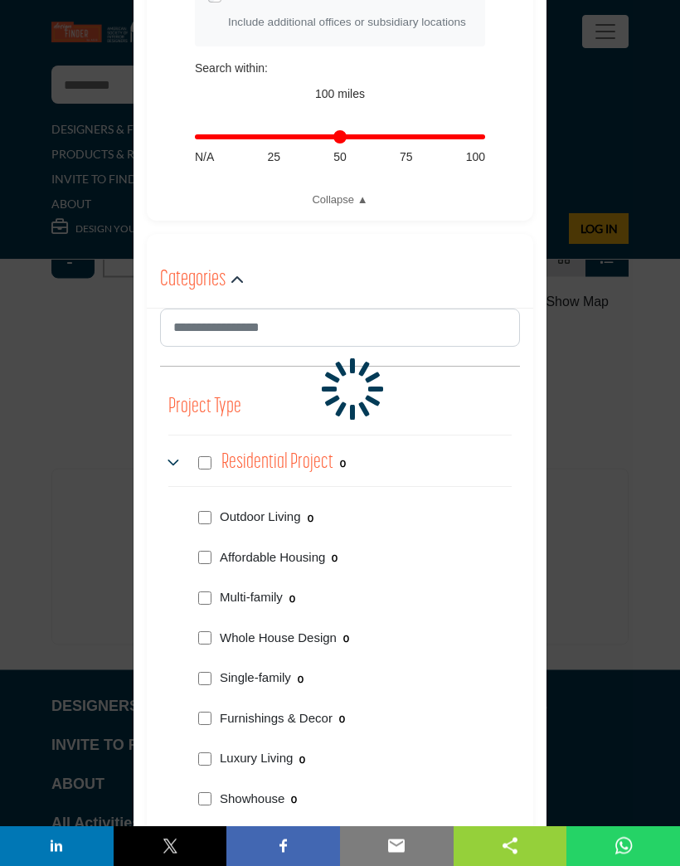
scroll to position [614, 0]
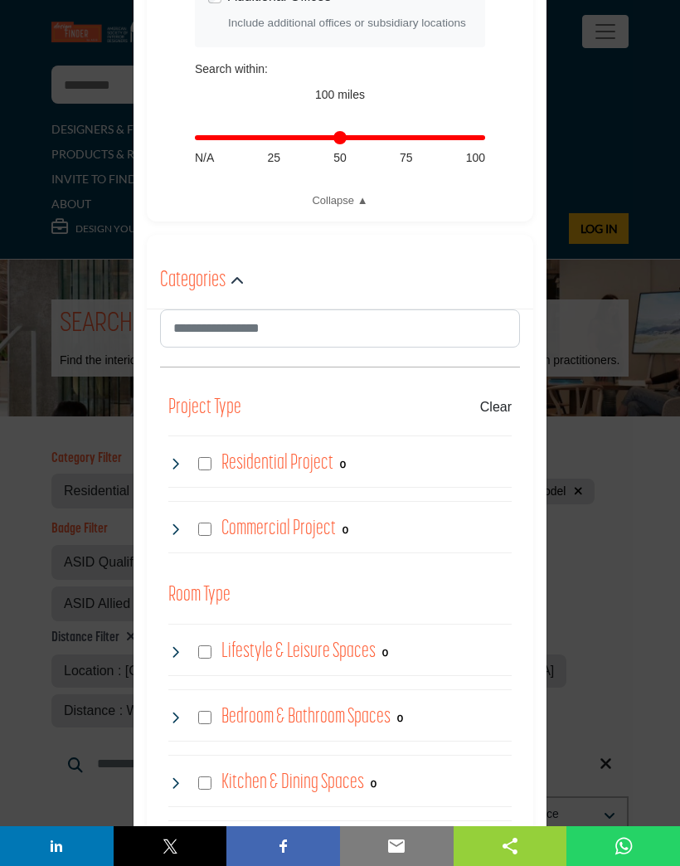
click at [183, 525] on div "Commercial Project 0" at bounding box center [258, 529] width 180 height 30
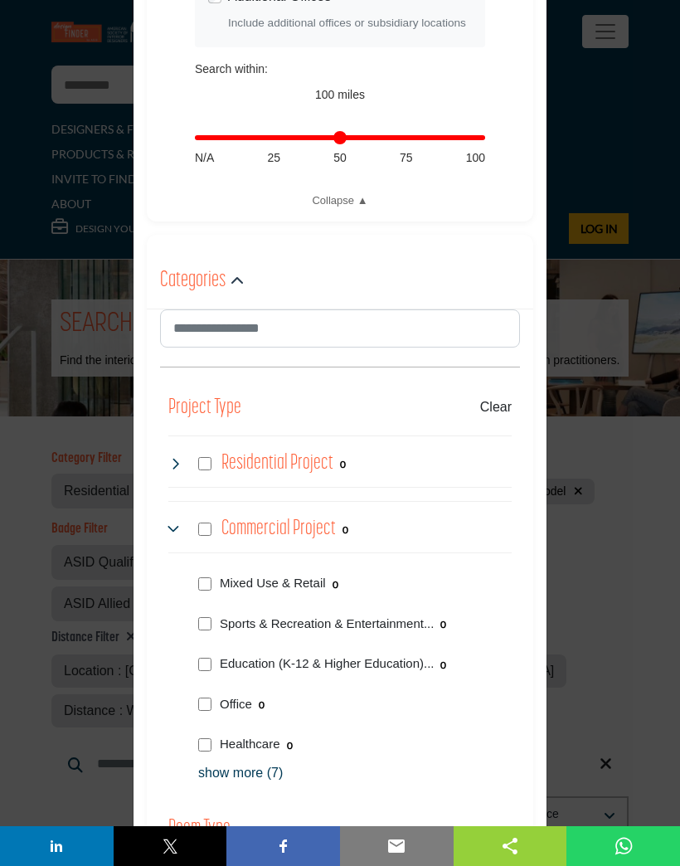
click at [173, 462] on icon at bounding box center [174, 463] width 13 height 13
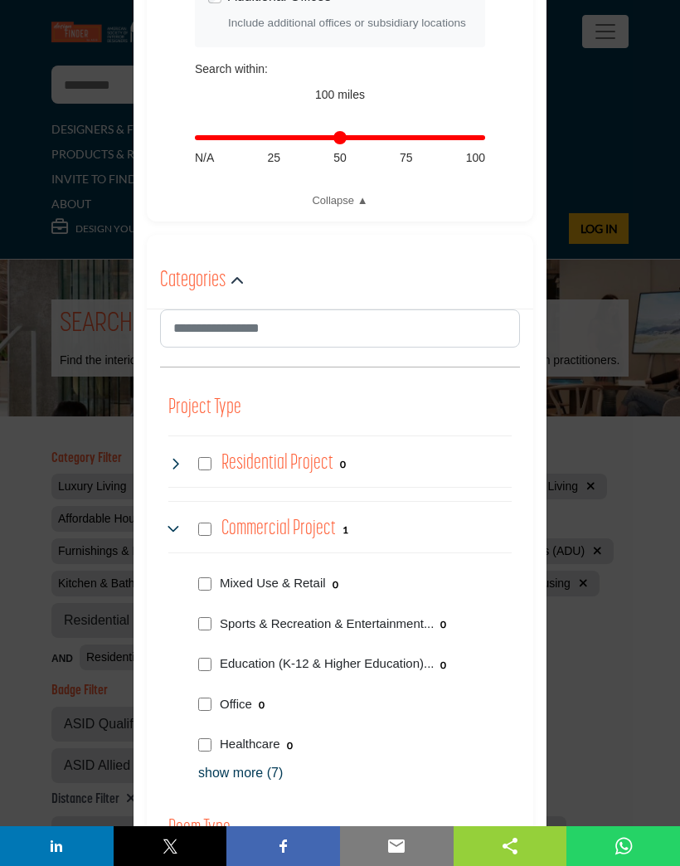
click at [175, 461] on icon at bounding box center [174, 463] width 13 height 13
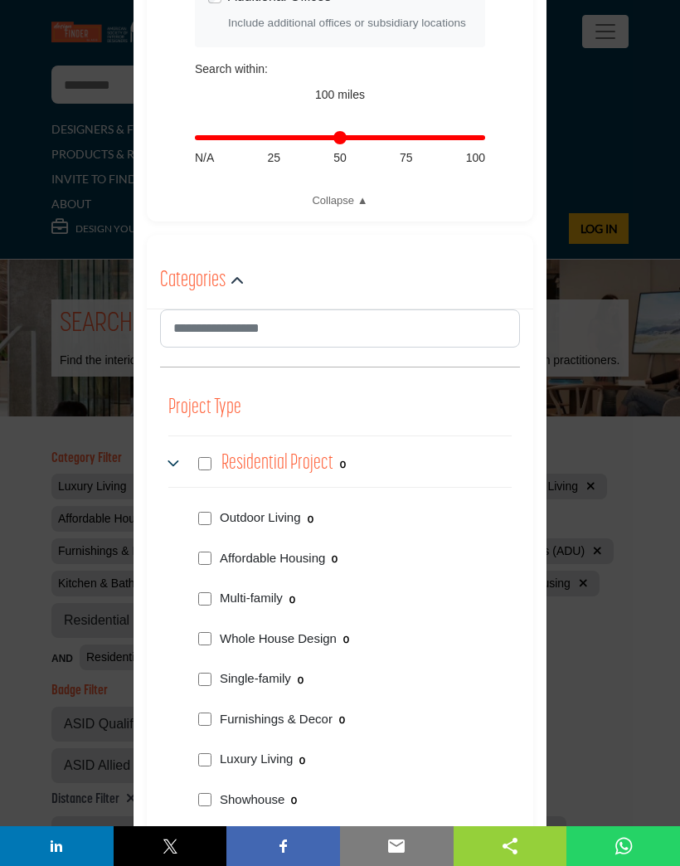
click at [305, 639] on p "Whole House Design" at bounding box center [278, 639] width 117 height 19
click at [182, 462] on div "Residential Project 0" at bounding box center [257, 464] width 178 height 30
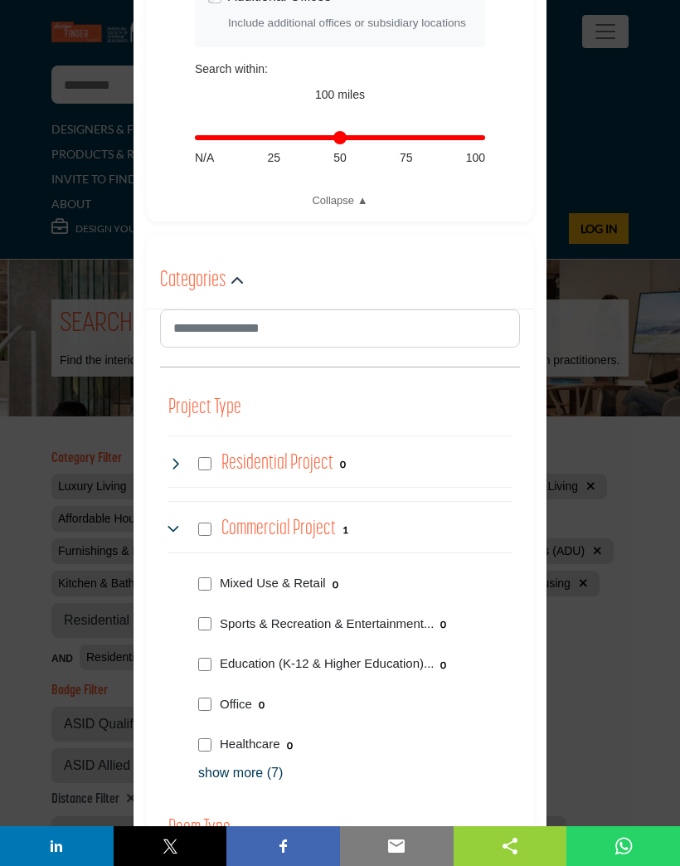
click at [180, 470] on div "Residential Project 0" at bounding box center [257, 464] width 178 height 30
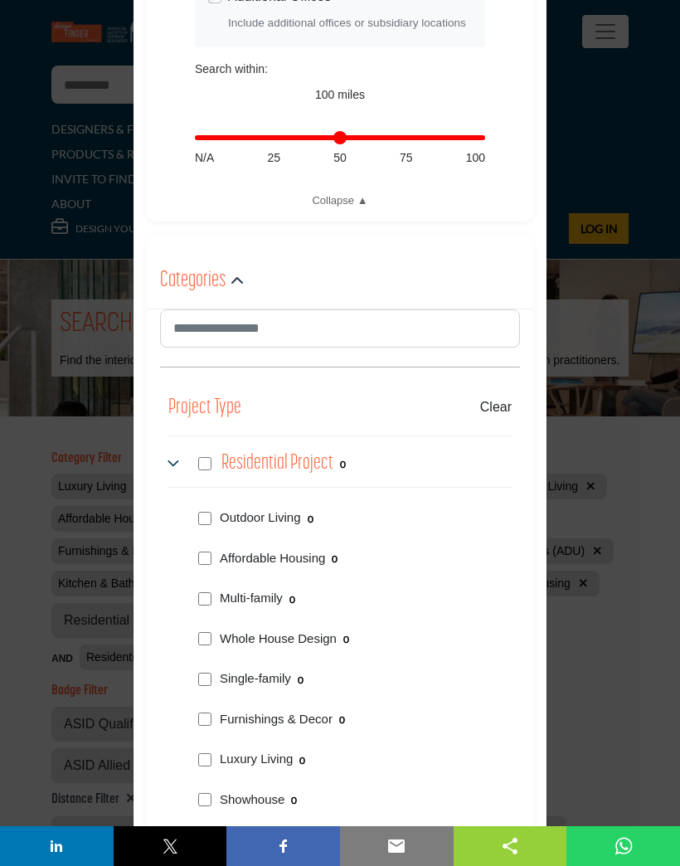
click at [220, 755] on p "Luxury Living" at bounding box center [256, 759] width 73 height 19
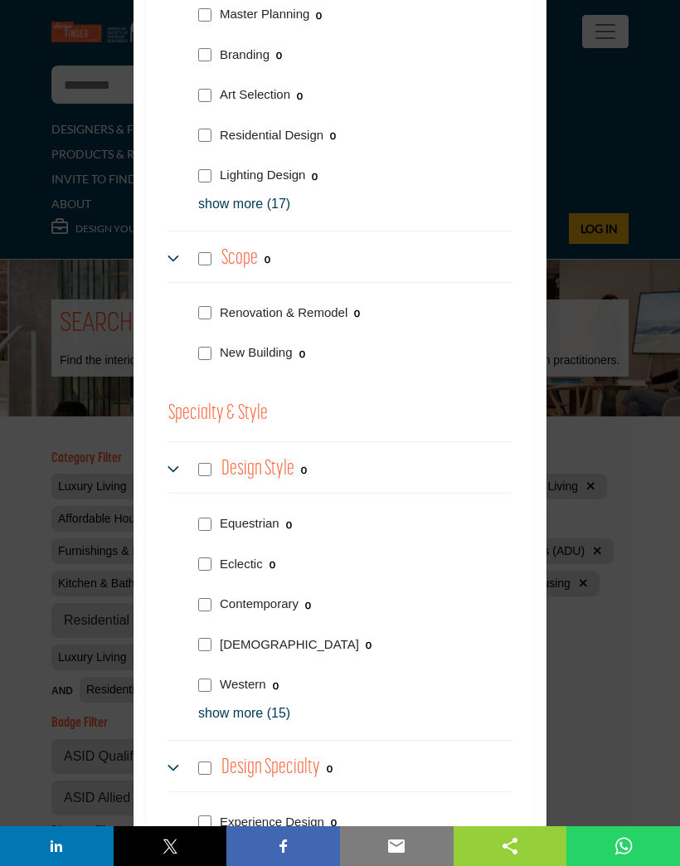
scroll to position [2548, 0]
click at [456, 739] on div "Design Specialty 0" at bounding box center [340, 765] width 344 height 52
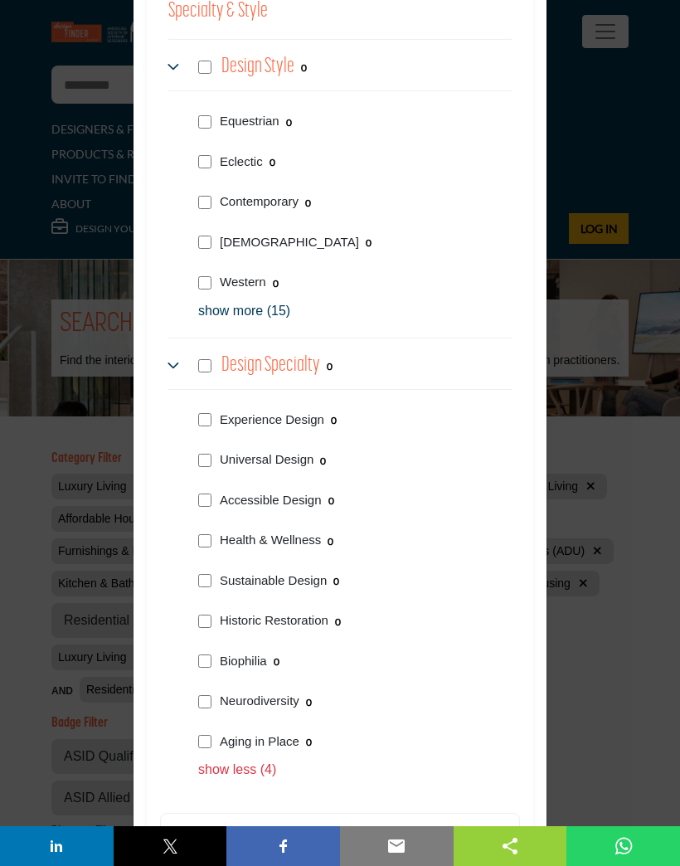
scroll to position [2955, 0]
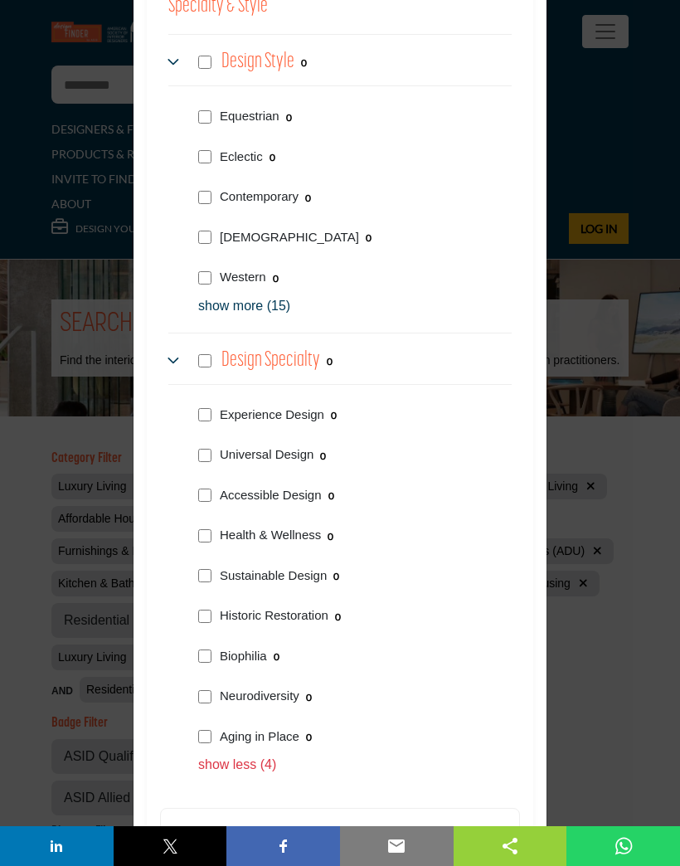
click at [445, 755] on p "show less (4)" at bounding box center [355, 765] width 314 height 20
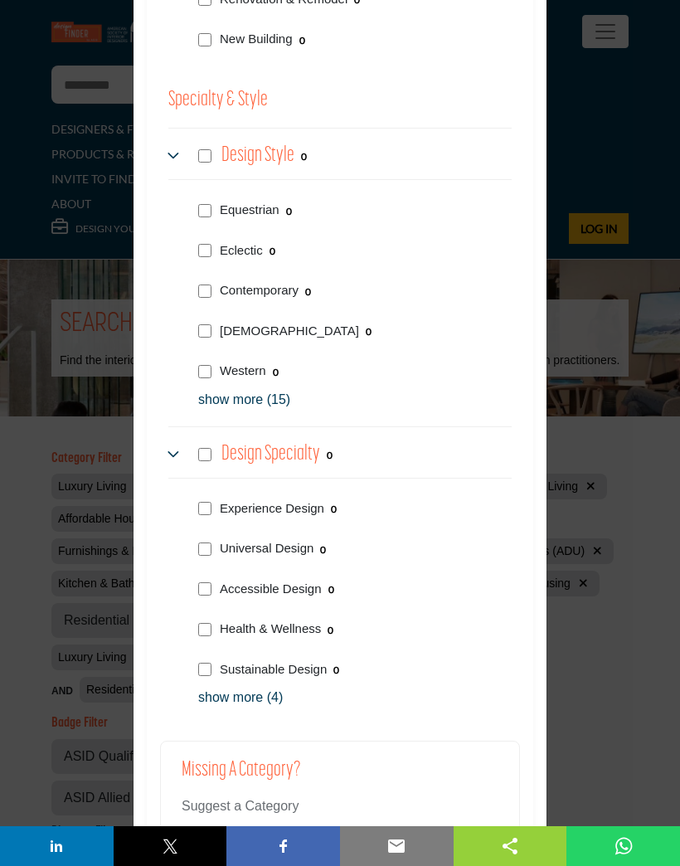
scroll to position [2859, 0]
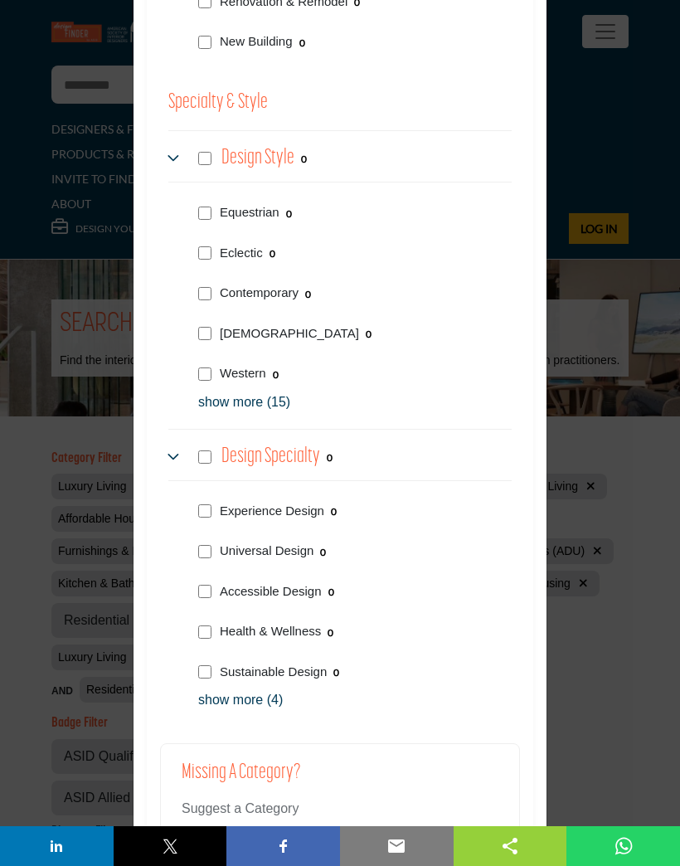
click at [354, 539] on div "Universal Design 0" at bounding box center [352, 549] width 320 height 41
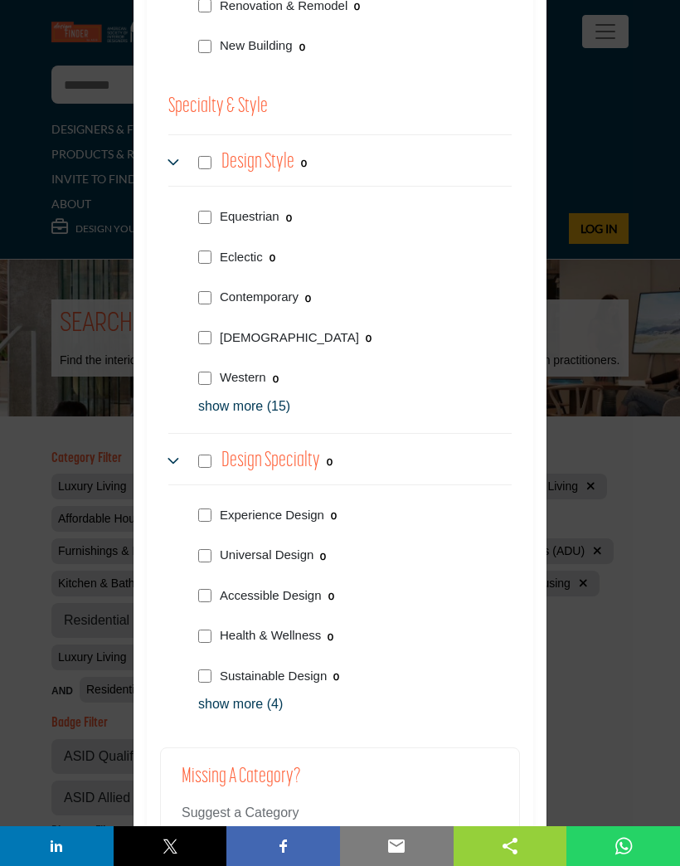
click at [456, 836] on button "Submit" at bounding box center [460, 856] width 76 height 41
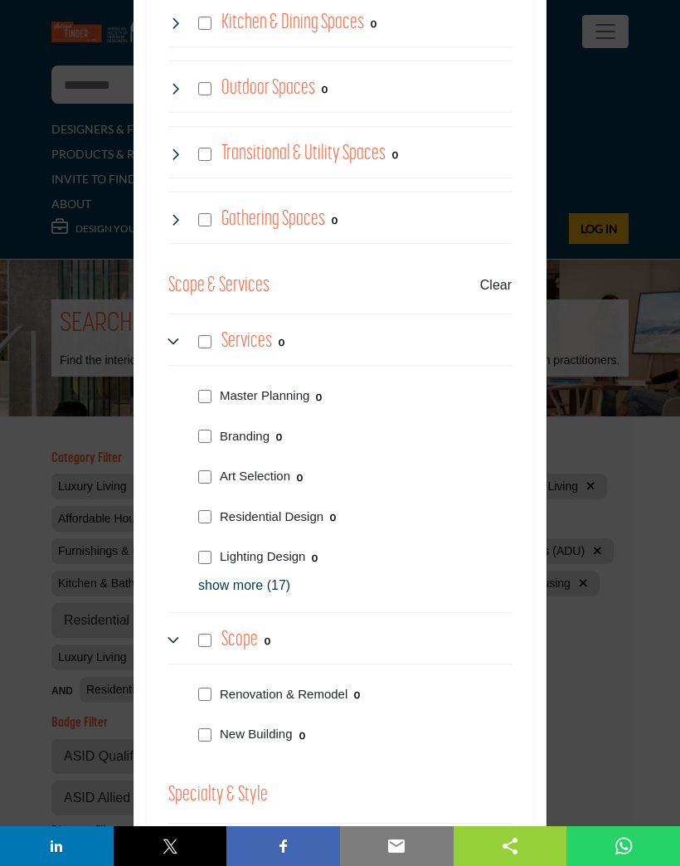
scroll to position [2156, 0]
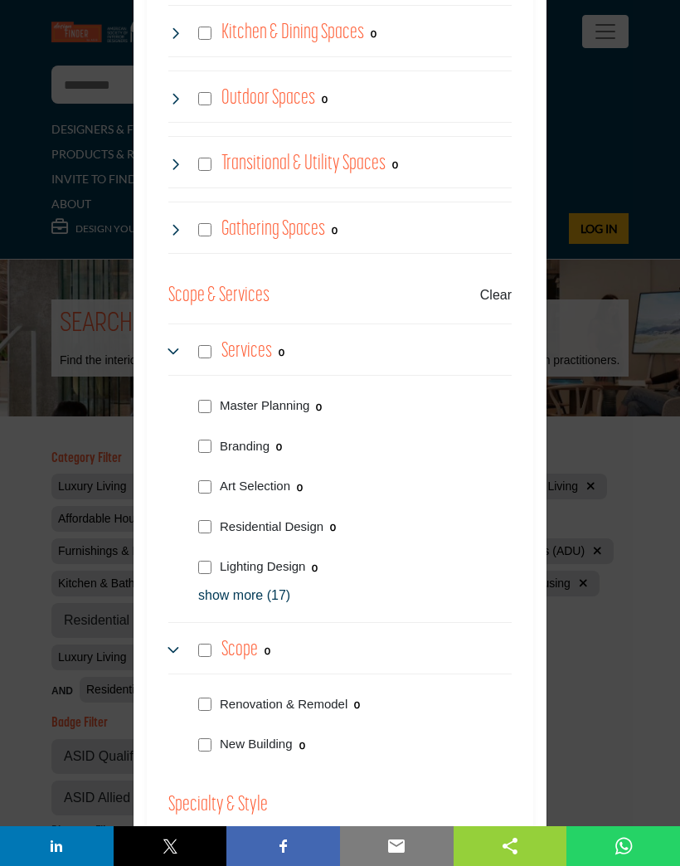
click at [256, 739] on p "New Building" at bounding box center [256, 744] width 73 height 19
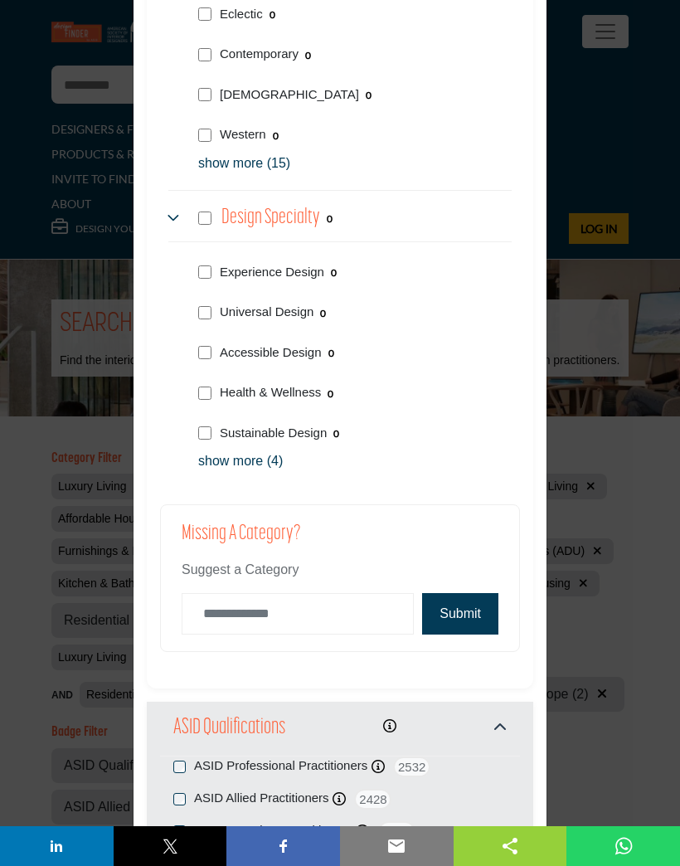
scroll to position [3097, 0]
click at [457, 595] on button "Submit" at bounding box center [460, 614] width 76 height 41
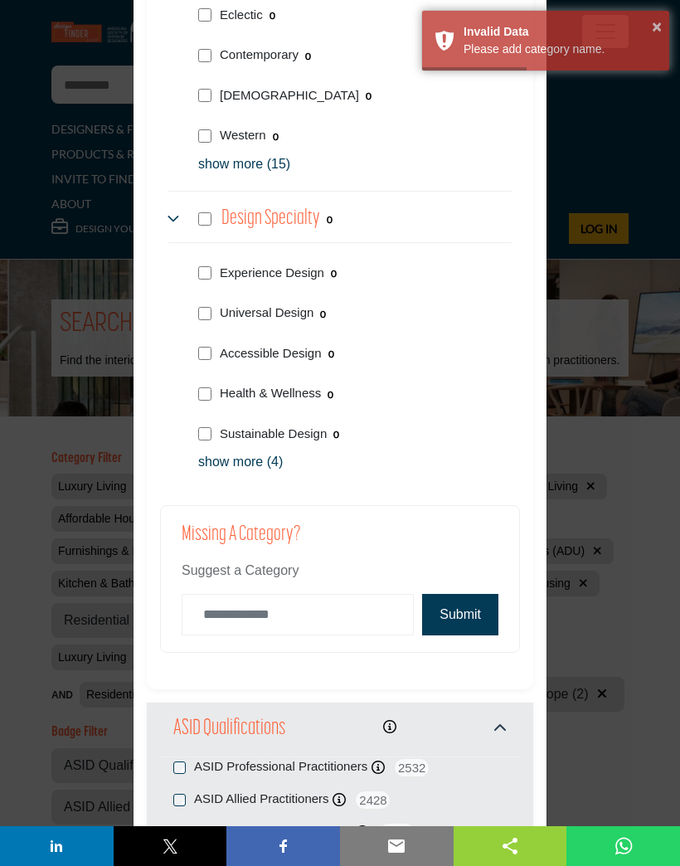
click at [505, 34] on div "Invalid Data" at bounding box center [560, 31] width 193 height 17
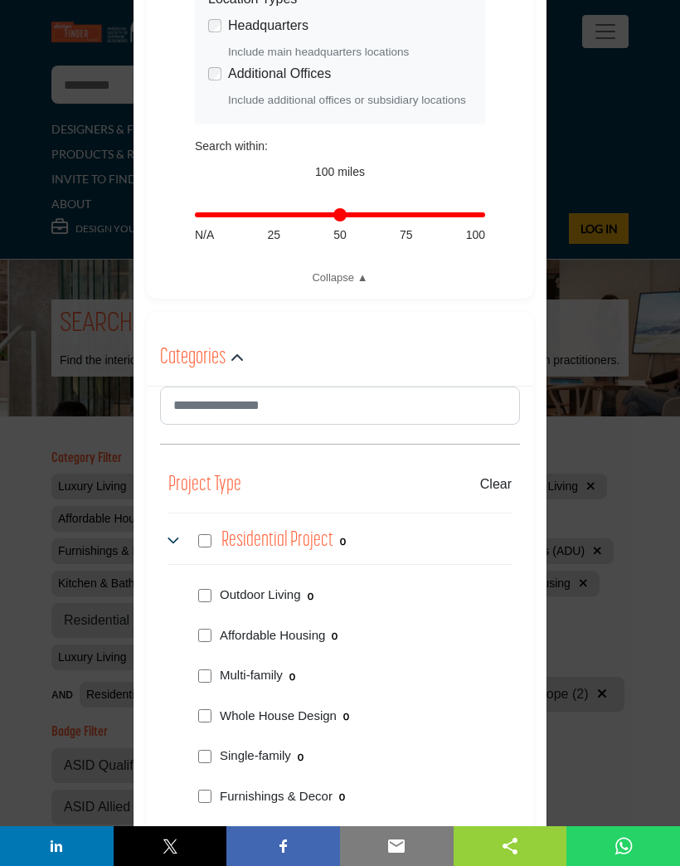
scroll to position [540, 0]
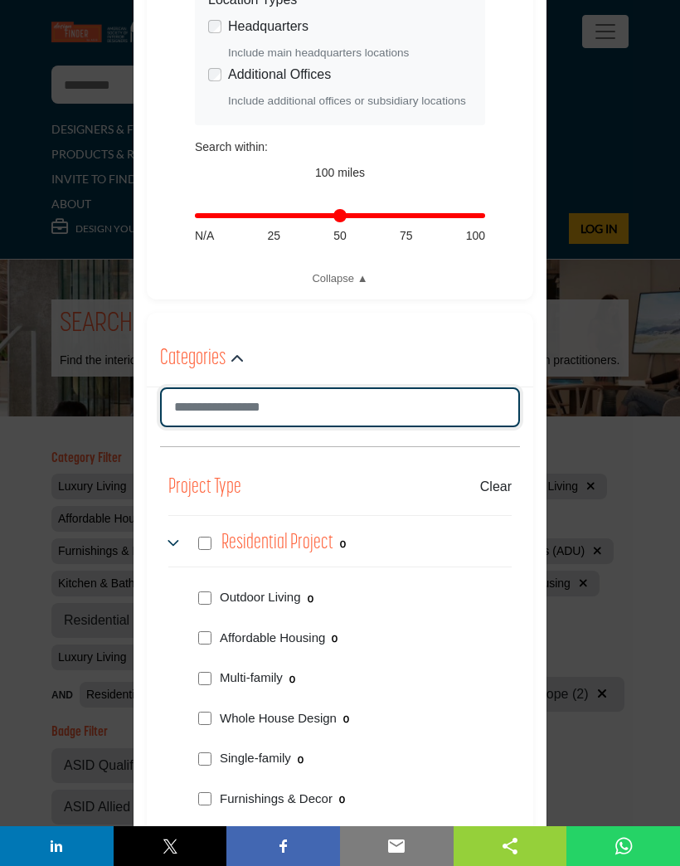
click at [368, 404] on input "Search Category" at bounding box center [340, 408] width 360 height 40
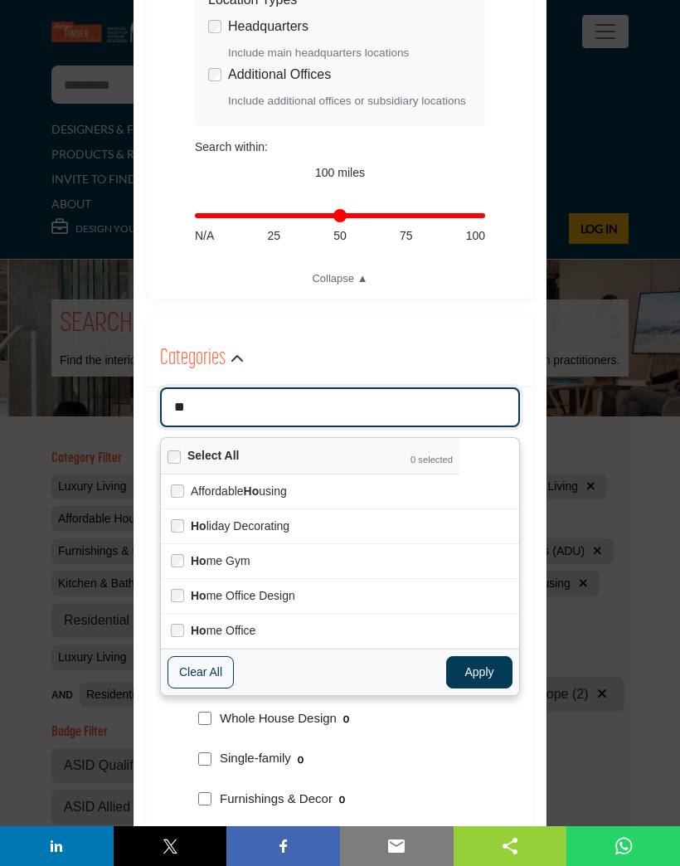
type input "***"
type input "********"
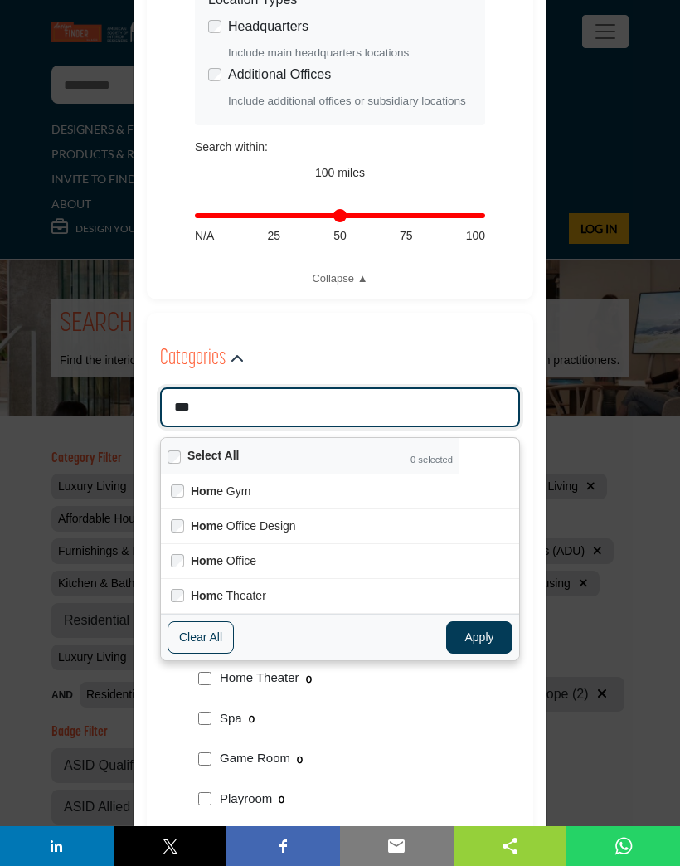
type input "****"
click at [485, 631] on button "Apply" at bounding box center [479, 638] width 66 height 32
type input "********"
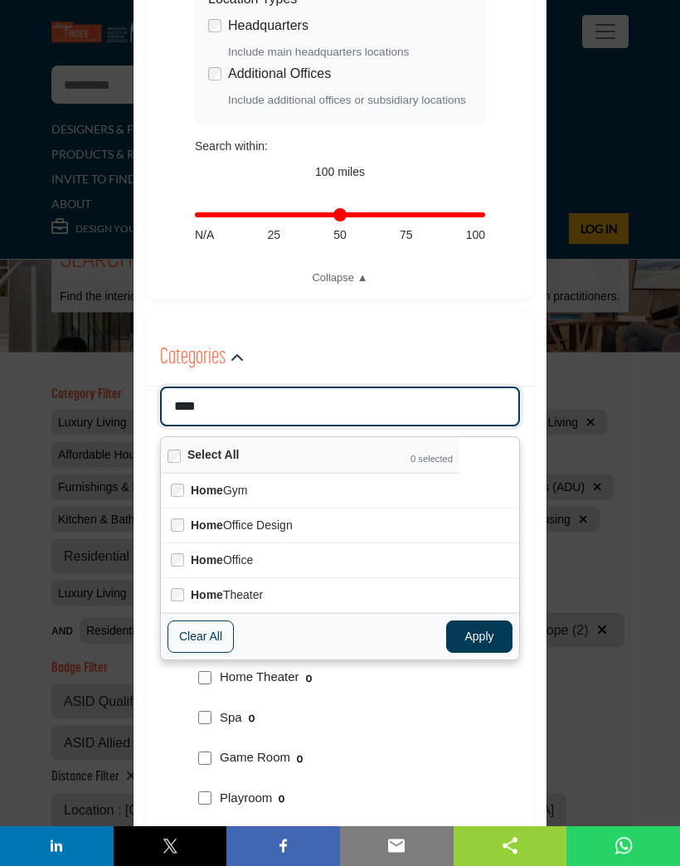
click at [376, 406] on input "****" at bounding box center [340, 408] width 360 height 40
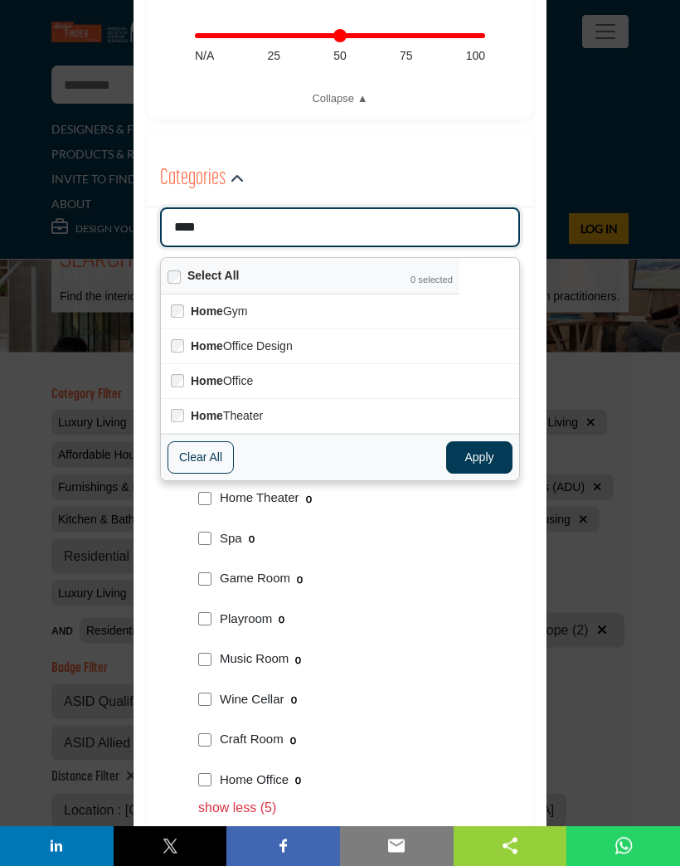
scroll to position [734, 0]
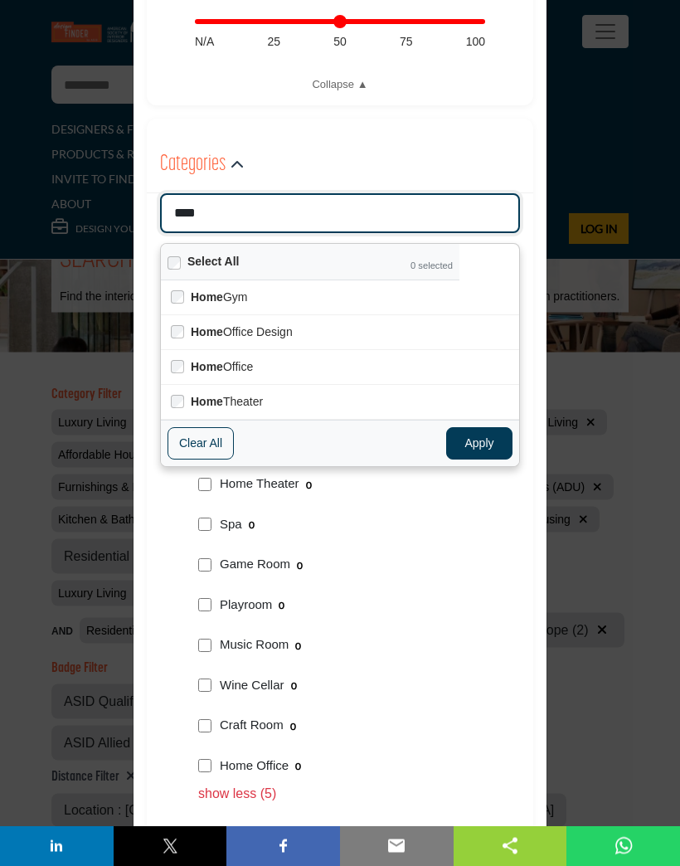
click at [216, 448] on button "Clear All" at bounding box center [201, 444] width 66 height 32
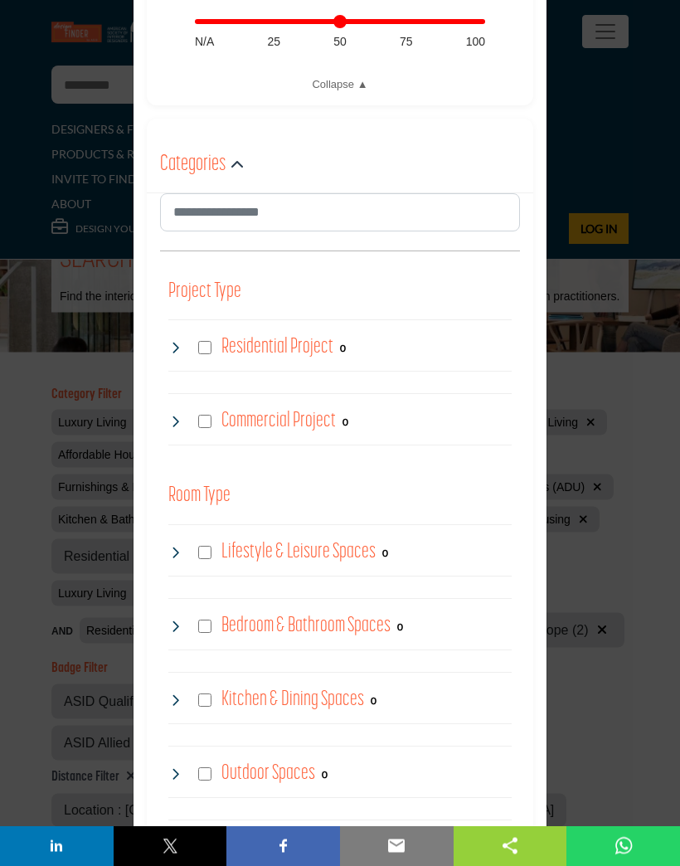
scroll to position [62, 0]
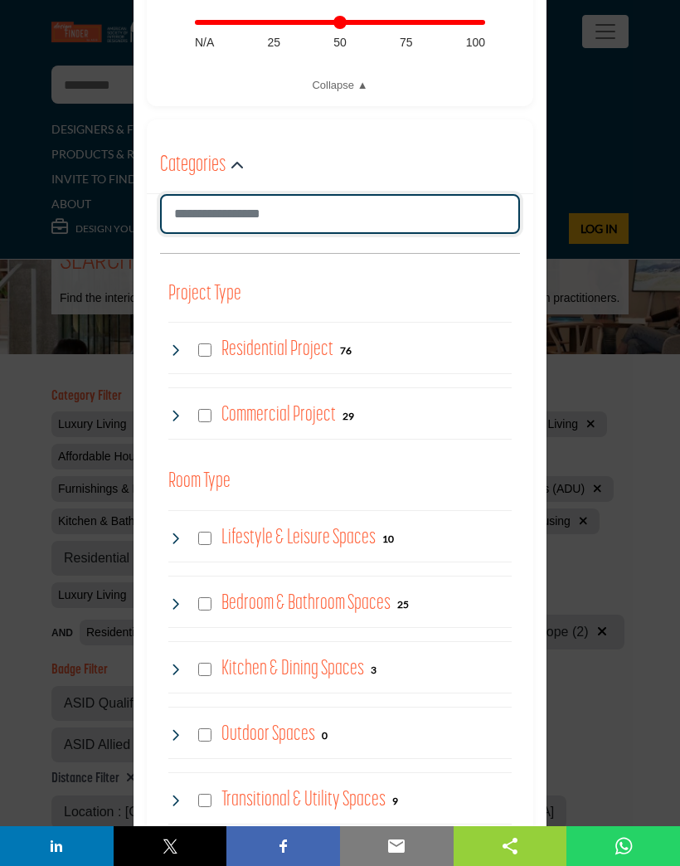
click at [297, 224] on input "Search Category" at bounding box center [340, 214] width 360 height 40
type input "**********"
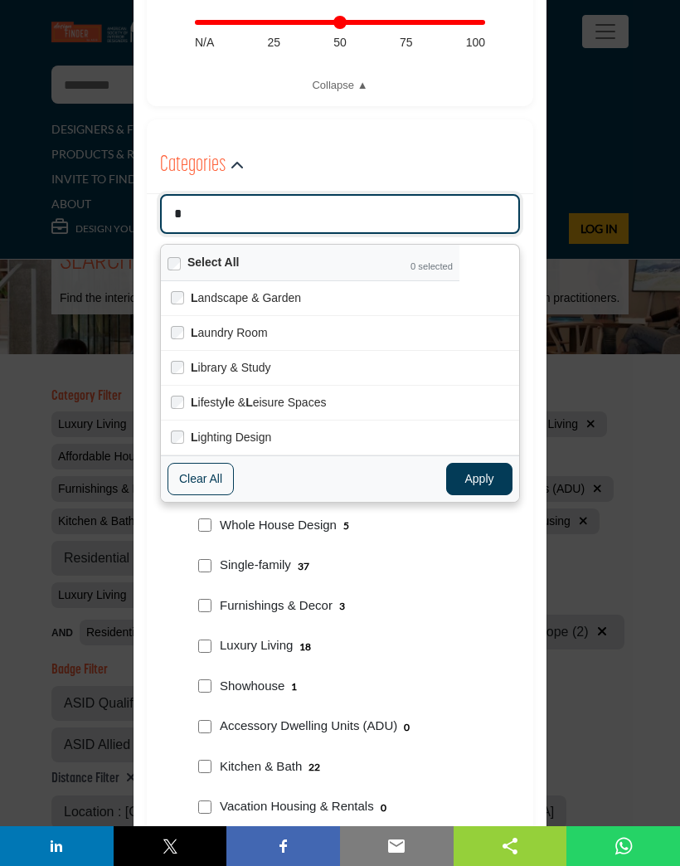
type input "**"
type input "**********"
type input "***"
type input "**********"
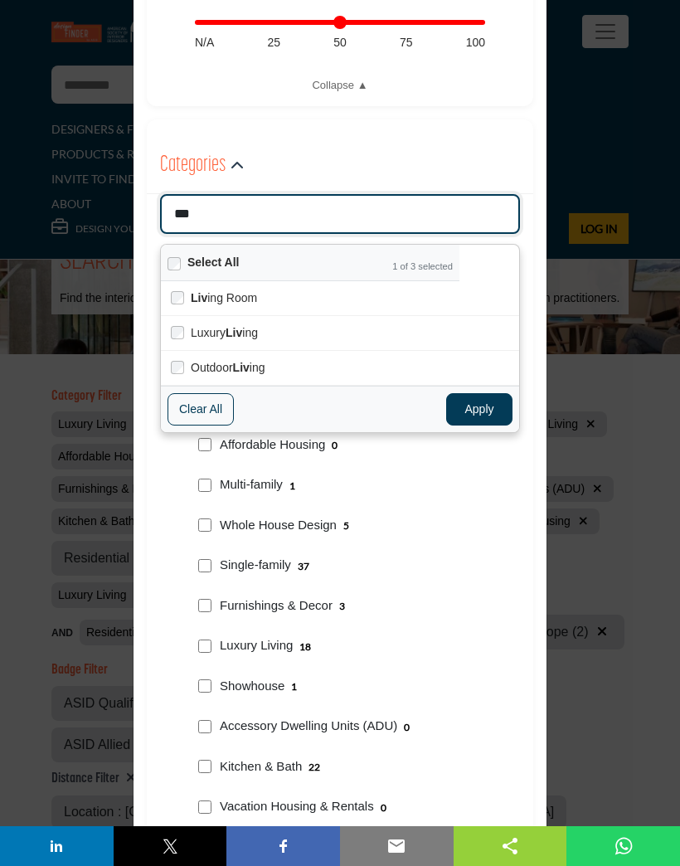
click at [495, 417] on button "Apply" at bounding box center [479, 409] width 66 height 32
type input "***"
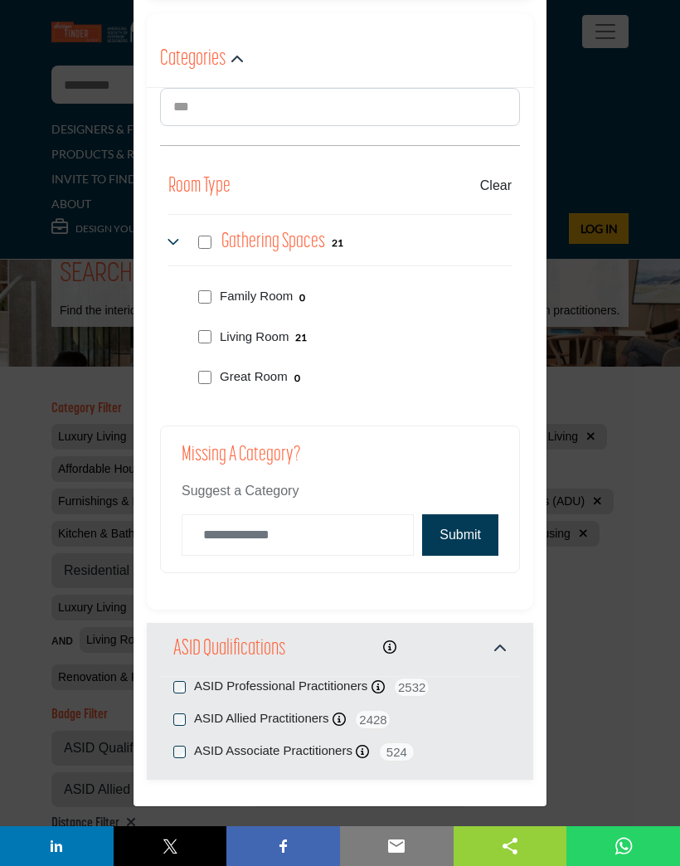
scroll to position [839, 0]
click at [472, 534] on button "Submit" at bounding box center [460, 535] width 76 height 41
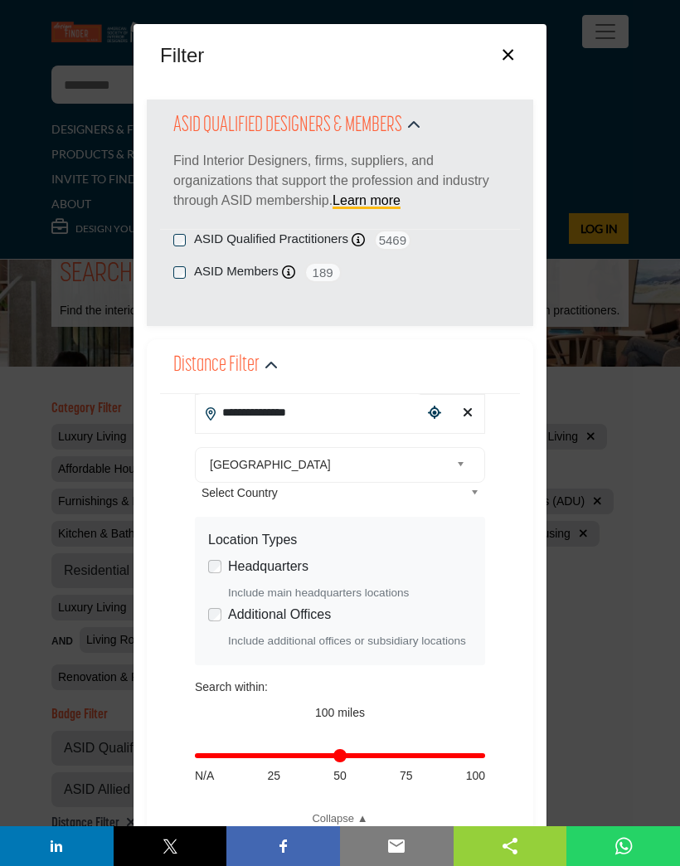
scroll to position [0, 0]
click at [515, 62] on button "×" at bounding box center [508, 53] width 24 height 32
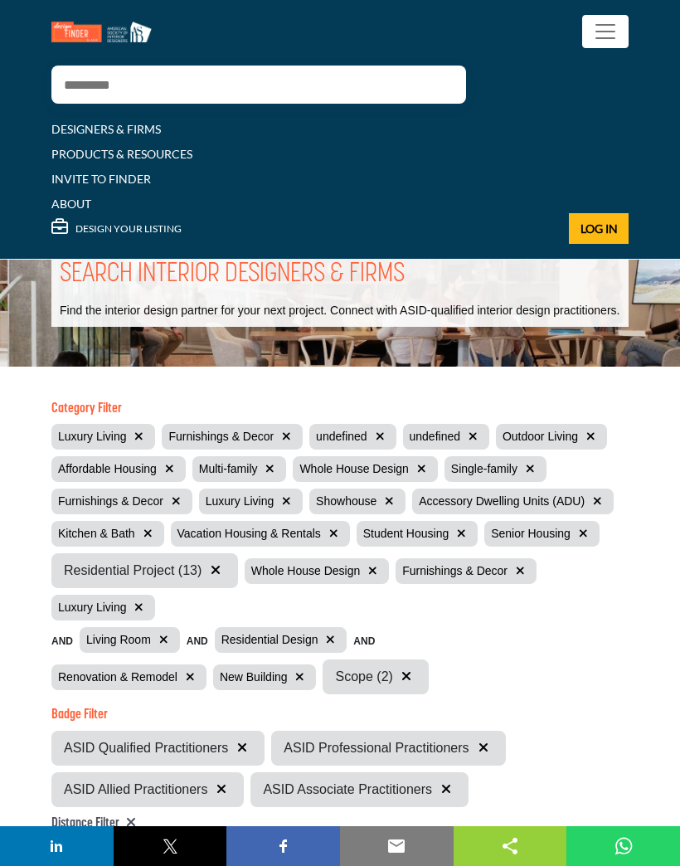
click at [580, 319] on p "Find the interior design partner for your next project. Connect with ASID-quali…" at bounding box center [340, 311] width 560 height 17
click at [573, 319] on p "Find the interior design partner for your next project. Connect with ASID-quali…" at bounding box center [340, 311] width 560 height 17
click at [556, 348] on div "SEARCH INTERIOR DESIGNERS & FIRMS Find the interior design partner for your nex…" at bounding box center [340, 288] width 680 height 157
click at [586, 408] on div "Category Filter Luxury Living Furnishings & Decor undefined undefined Outdoor L…" at bounding box center [340, 733] width 578 height 682
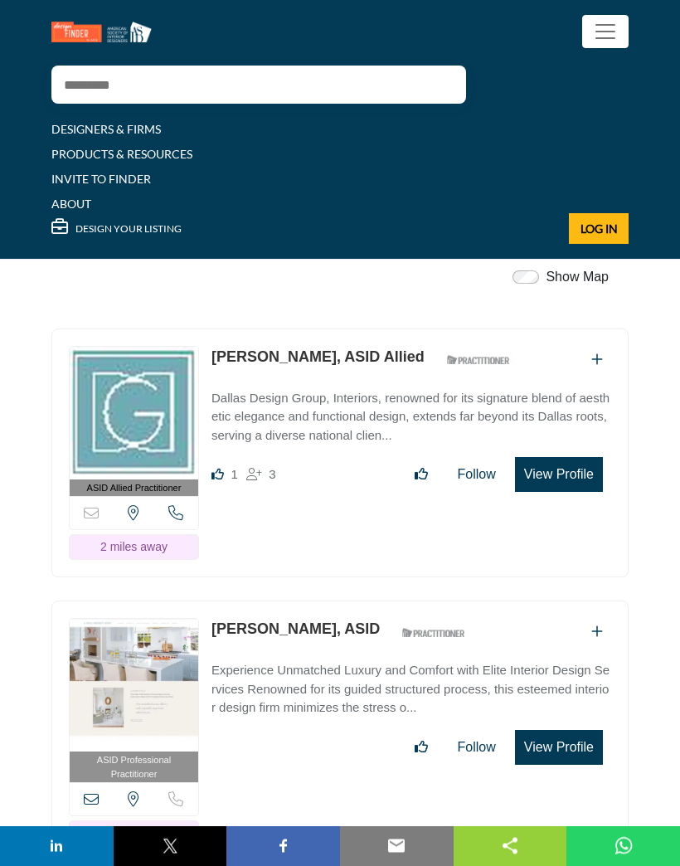
scroll to position [870, 0]
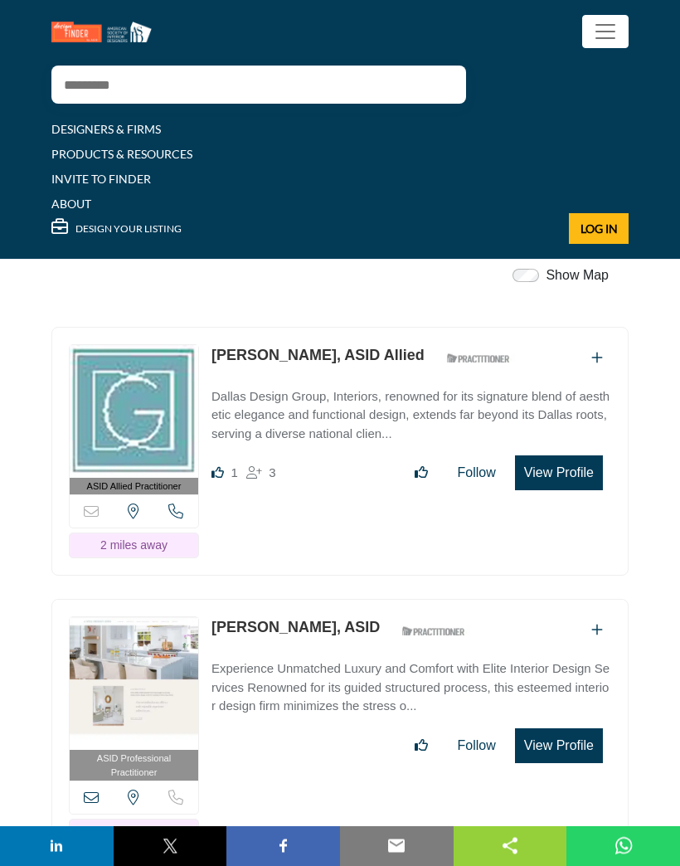
click at [320, 495] on div "ASID Allied Practitioner ASID Allied Practitioners have successfully completed …" at bounding box center [340, 453] width 578 height 250
click at [573, 751] on div "ASID Professional Practitioner ASID Professional Practitioners have successfull…" at bounding box center [340, 731] width 578 height 263
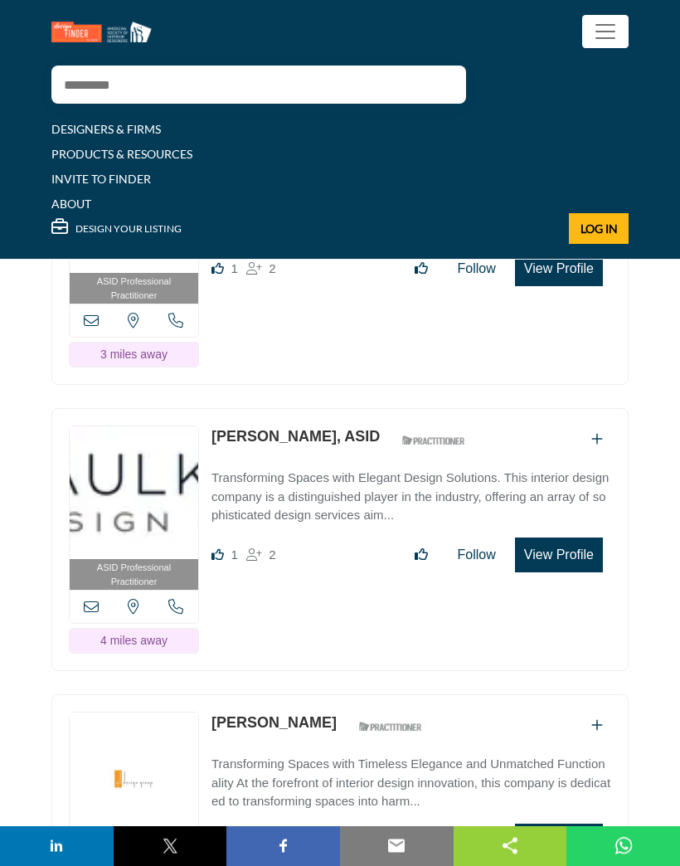
scroll to position [1635, 0]
click at [574, 625] on div "ASID Professional Practitioner ASID Professional Practitioners have successfull…" at bounding box center [339, 548] width 597 height 280
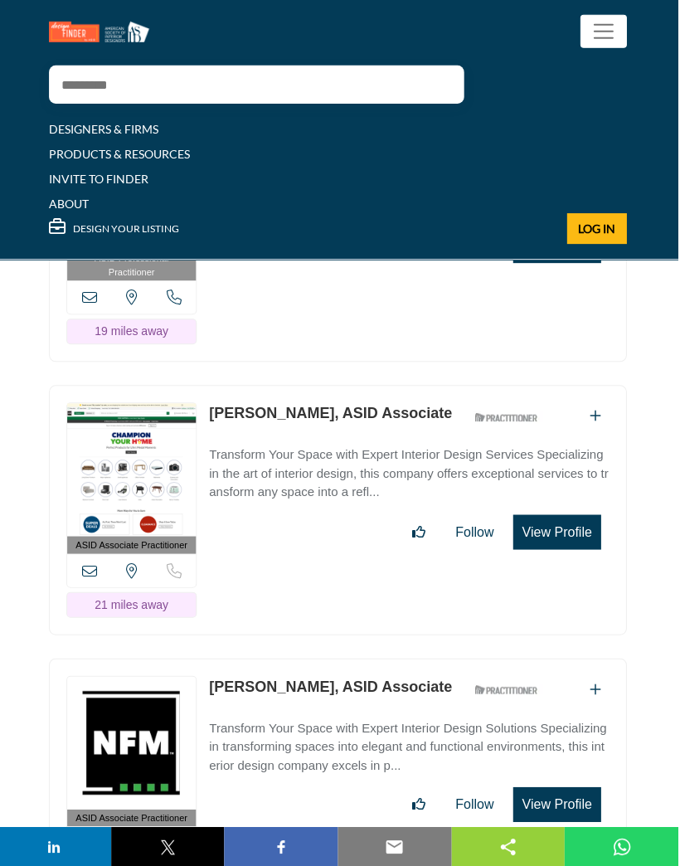
scroll to position [3922, 0]
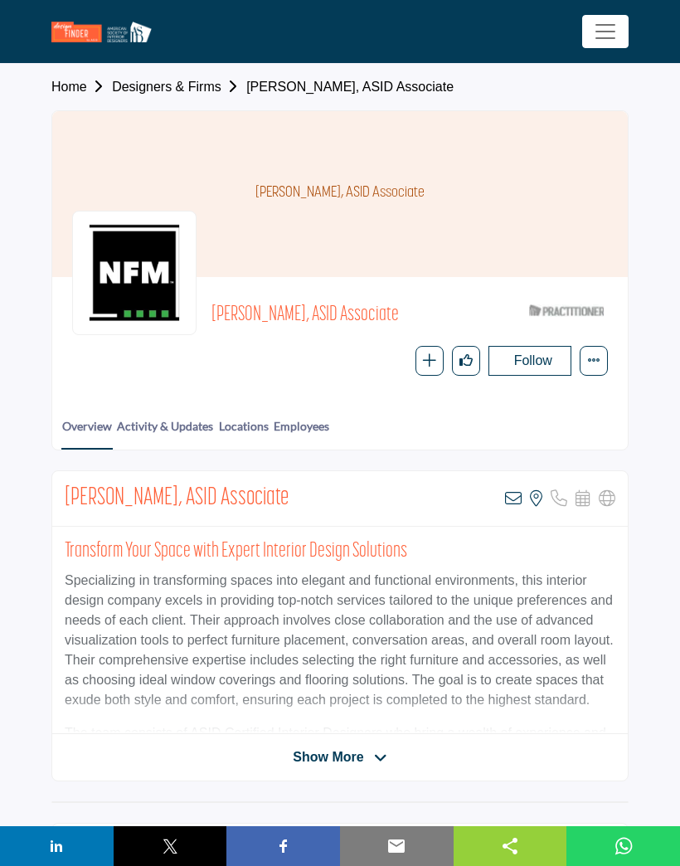
click at [612, 641] on p "Specializing in transforming spaces into elegant and functional environments, t…" at bounding box center [340, 640] width 551 height 139
click at [612, 636] on p "Specializing in transforming spaces into elegant and functional environments, t…" at bounding box center [340, 640] width 551 height 139
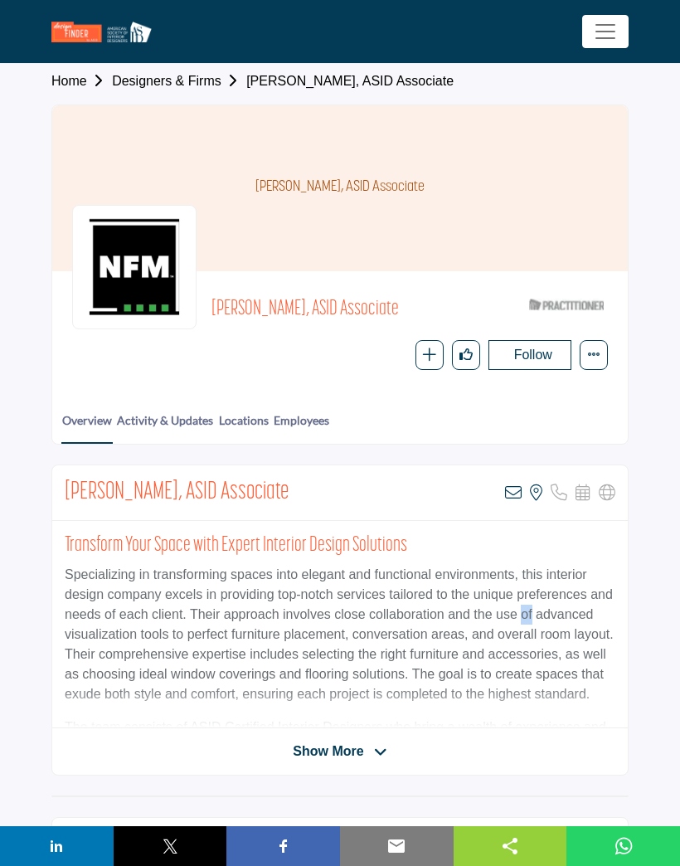
scroll to position [12, 0]
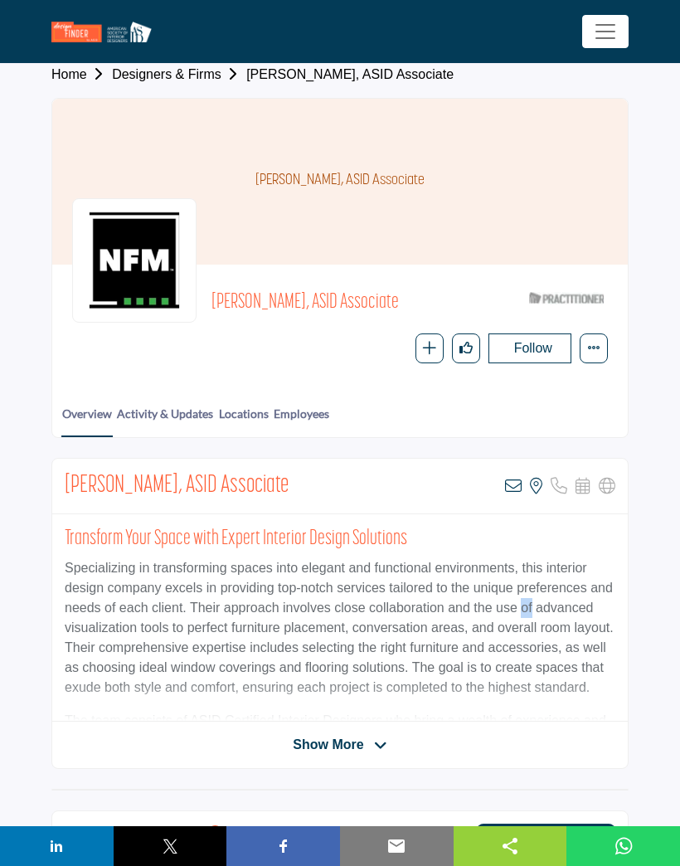
click at [568, 742] on div "Show More" at bounding box center [340, 745] width 576 height 20
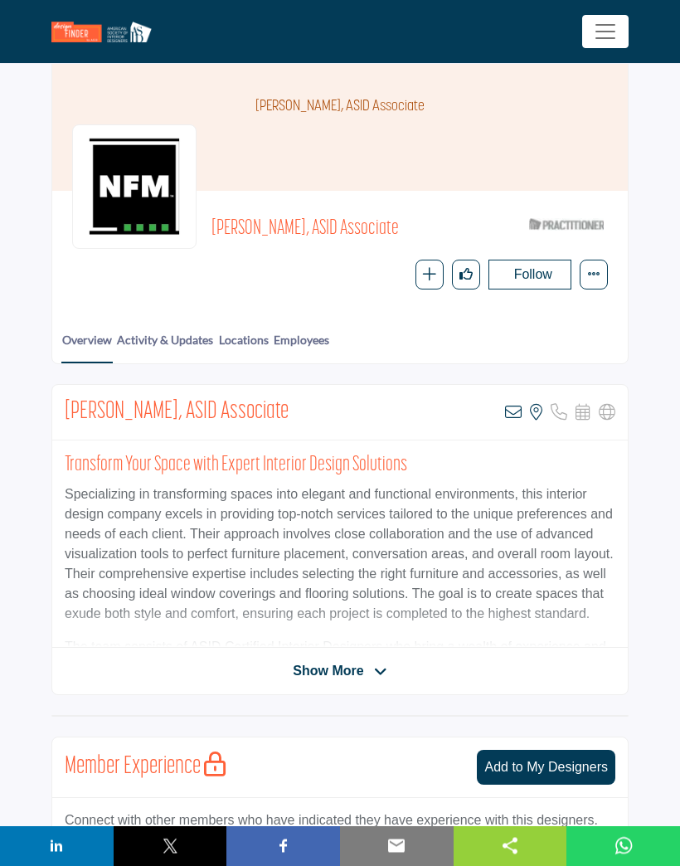
scroll to position [87, 0]
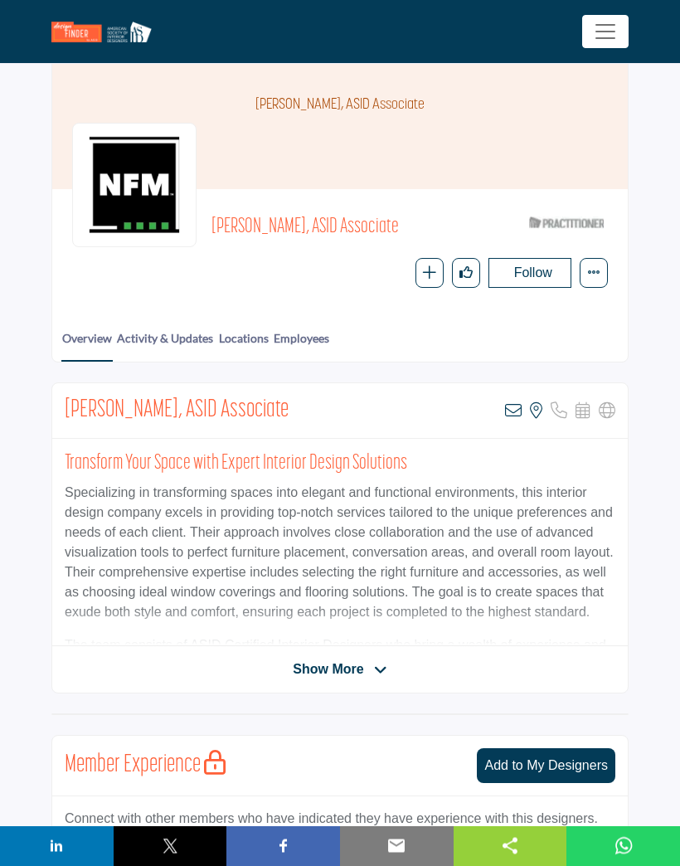
click at [232, 55] on header "DESIGNERS & FIRMS PRODUCTS & RESOURCES INVITE TO FINDER ABOUT" at bounding box center [340, 32] width 680 height 64
copy link
click at [261, 80] on div "Judi Haynes, ASID Associate" at bounding box center [340, 107] width 576 height 166
click at [251, 80] on div "Judi Haynes, ASID Associate" at bounding box center [340, 107] width 576 height 166
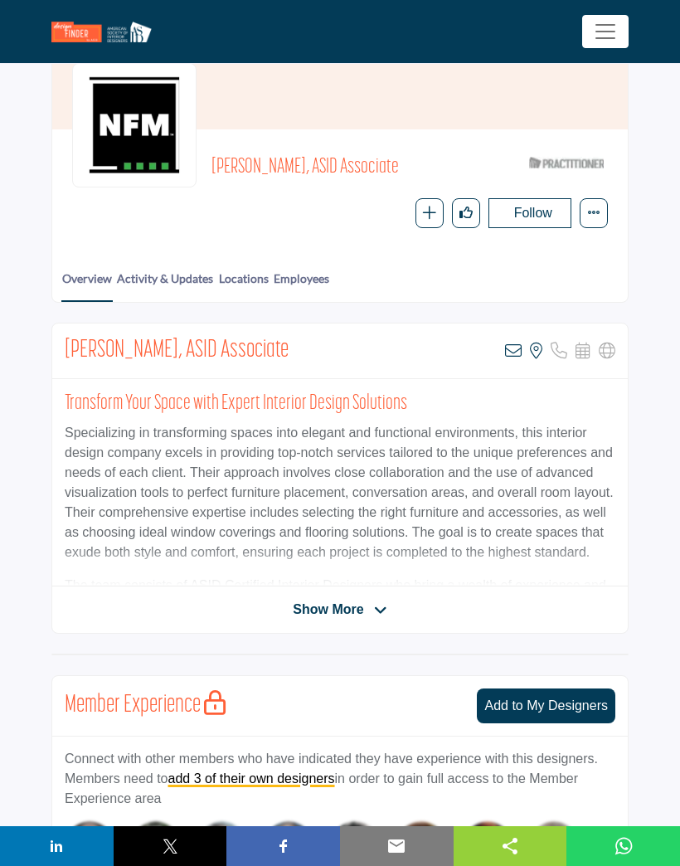
scroll to position [152, 0]
